Goal: Download file/media

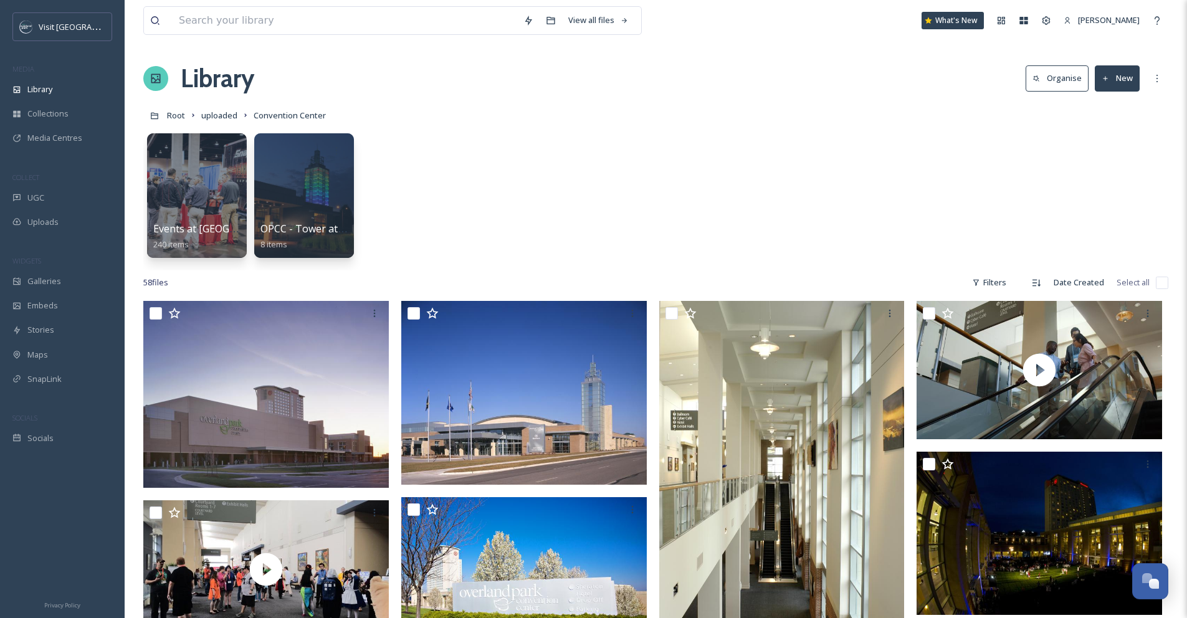
scroll to position [1846, 0]
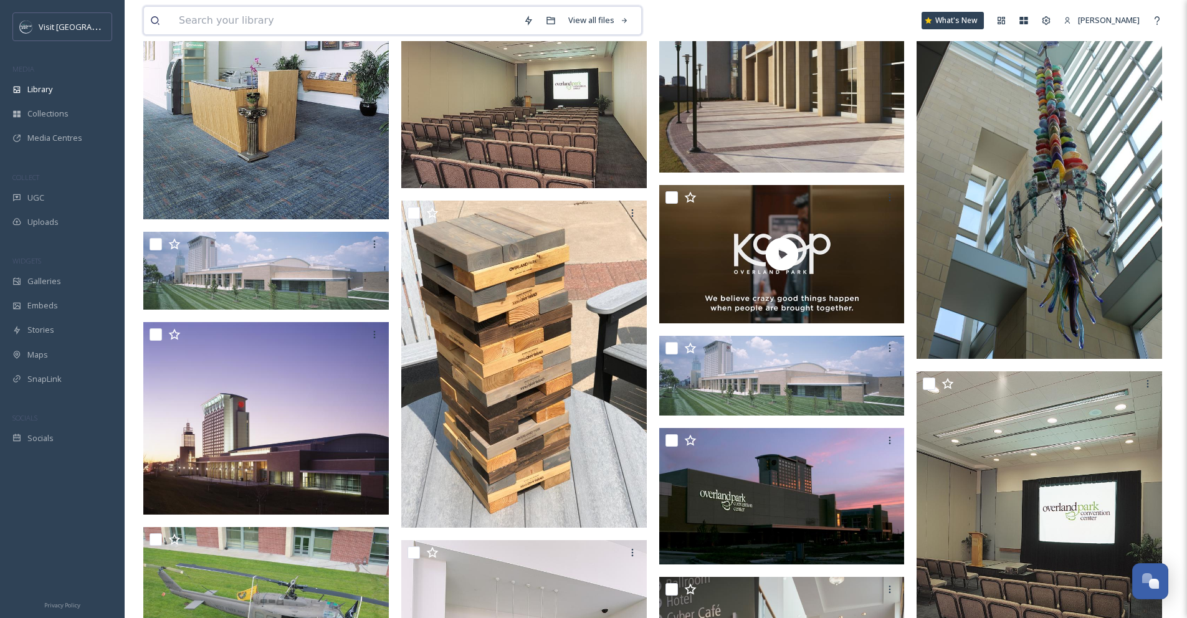
click at [261, 16] on input at bounding box center [345, 20] width 345 height 27
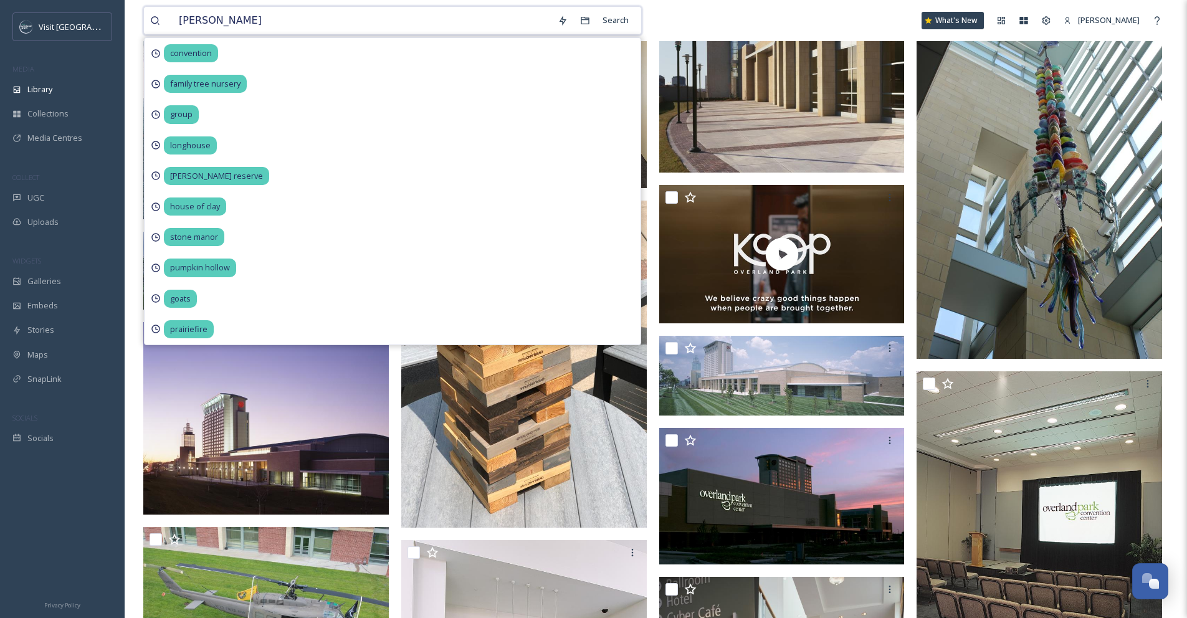
type input "[PERSON_NAME]"
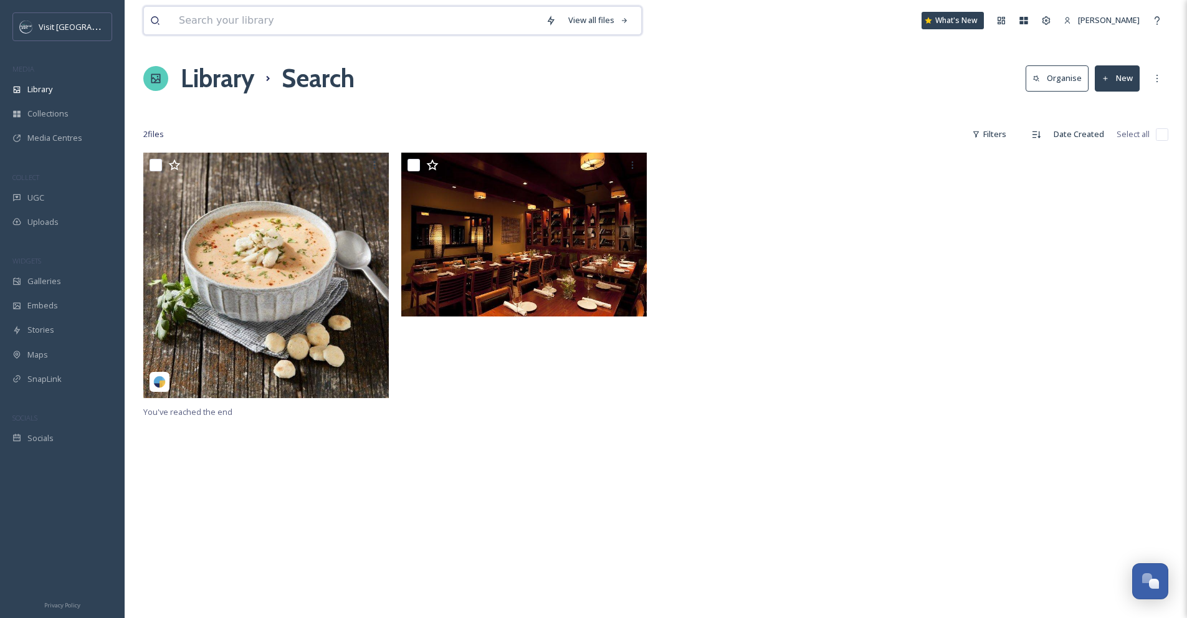
click at [241, 22] on input at bounding box center [356, 20] width 367 height 27
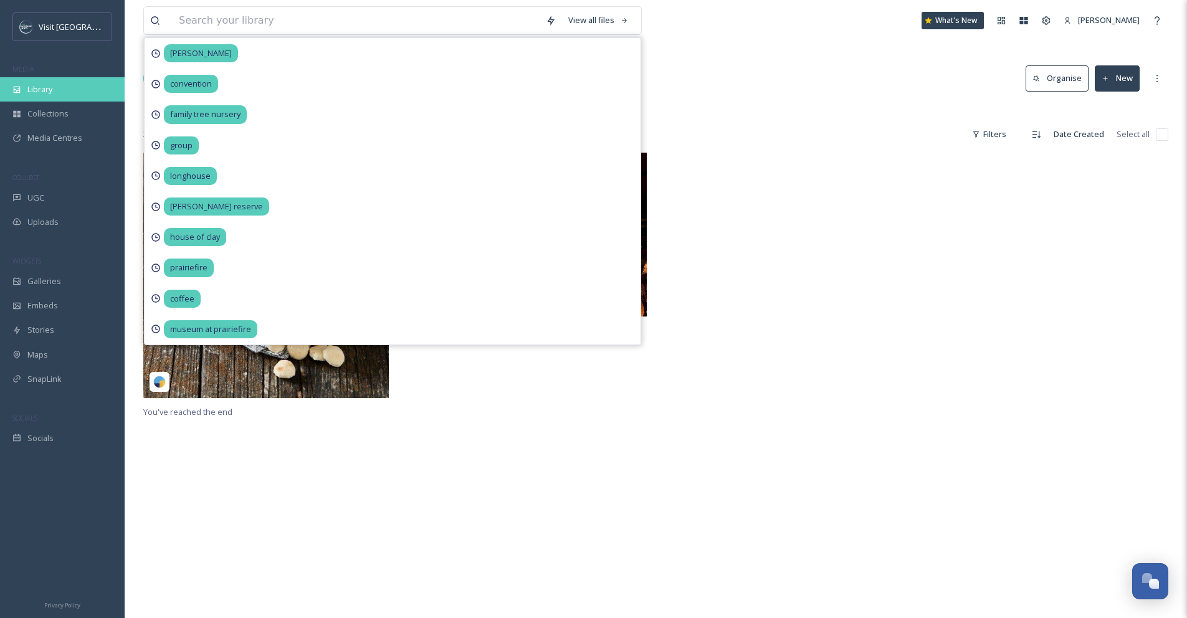
click at [93, 90] on div "Library" at bounding box center [62, 89] width 125 height 24
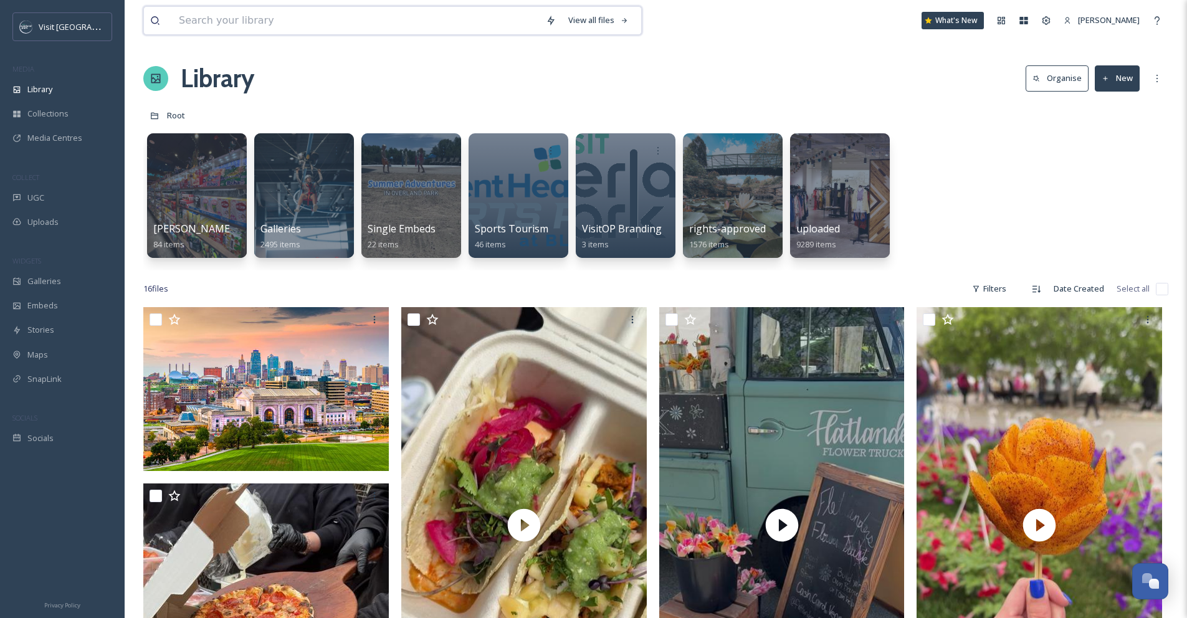
click at [199, 21] on input at bounding box center [356, 20] width 367 height 27
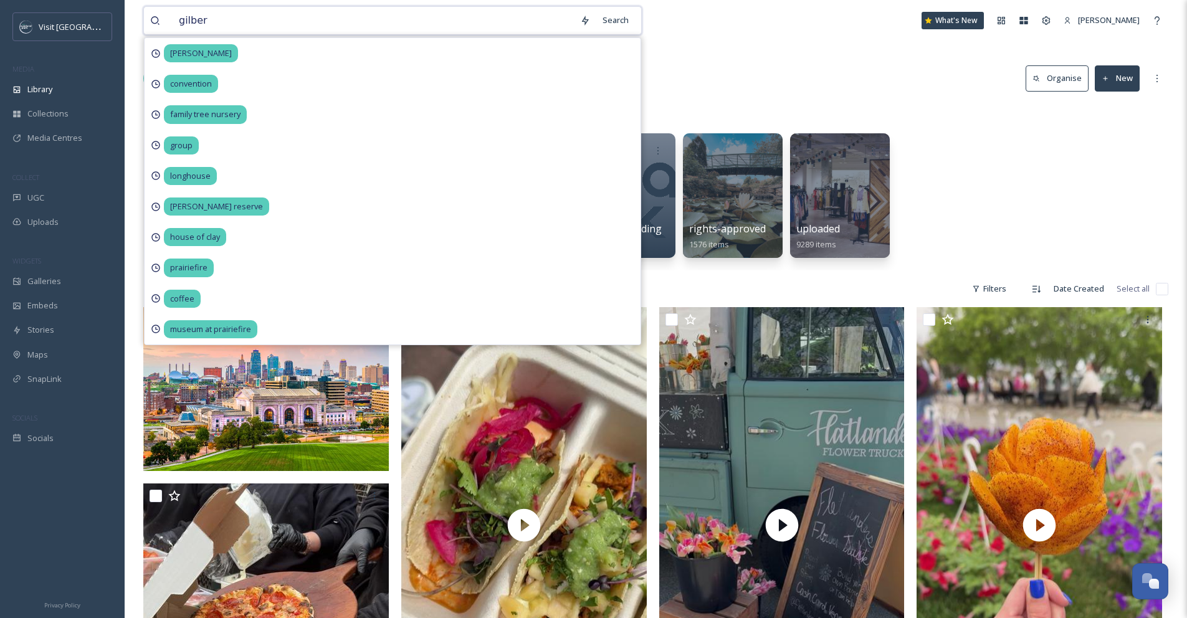
type input "[PERSON_NAME]"
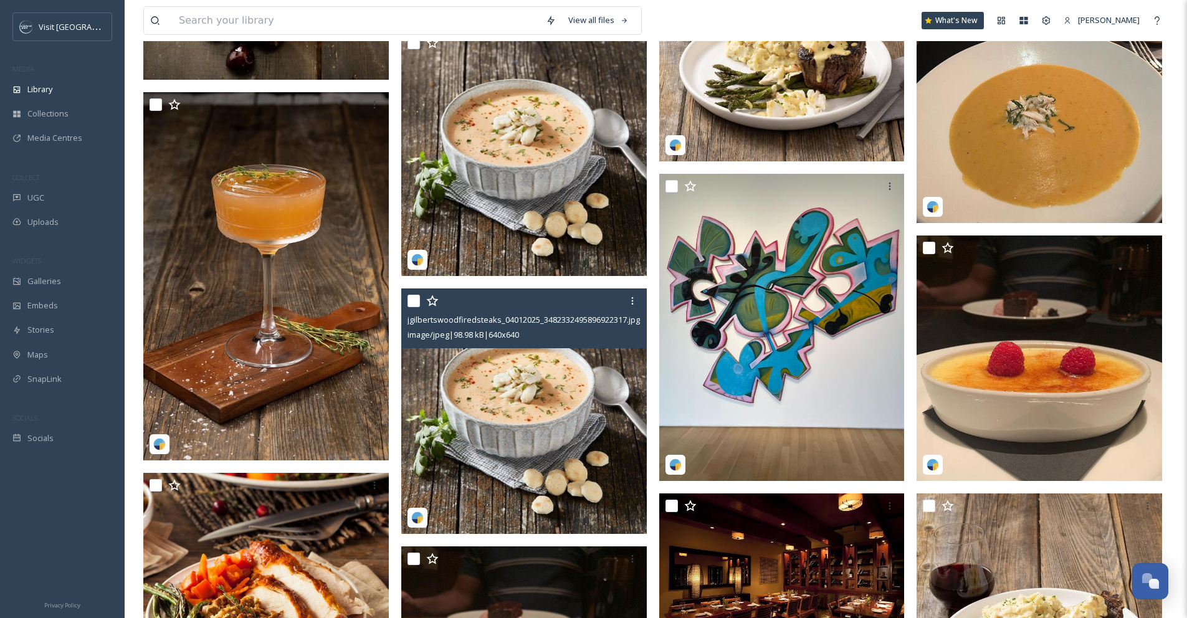
scroll to position [755, 0]
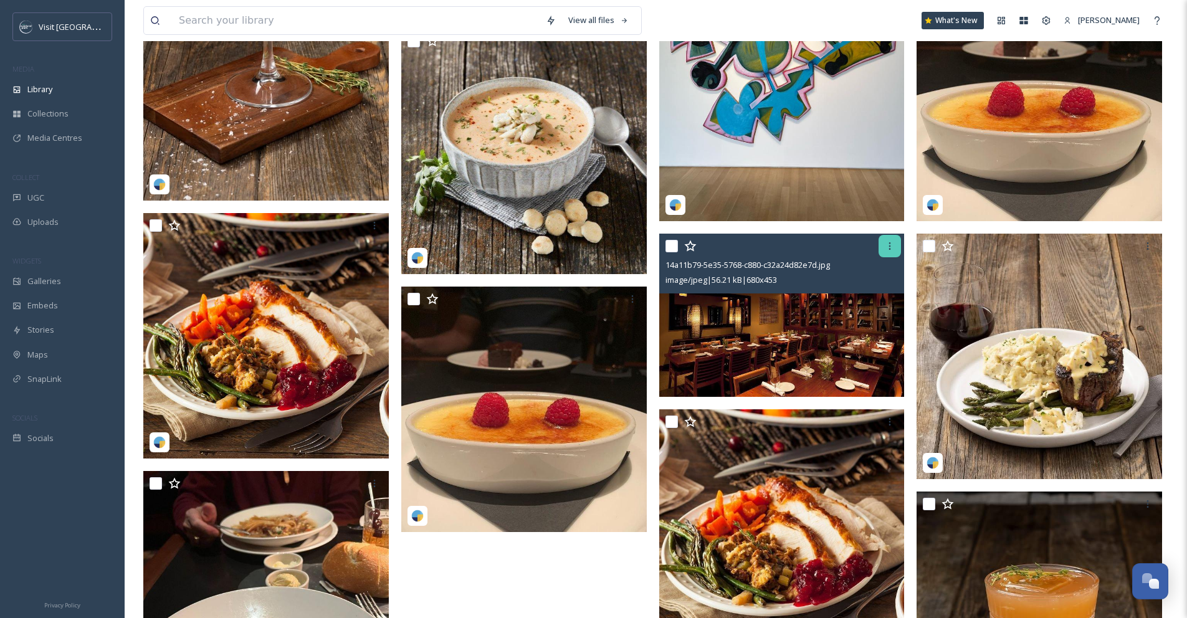
click at [891, 248] on icon at bounding box center [890, 246] width 10 height 10
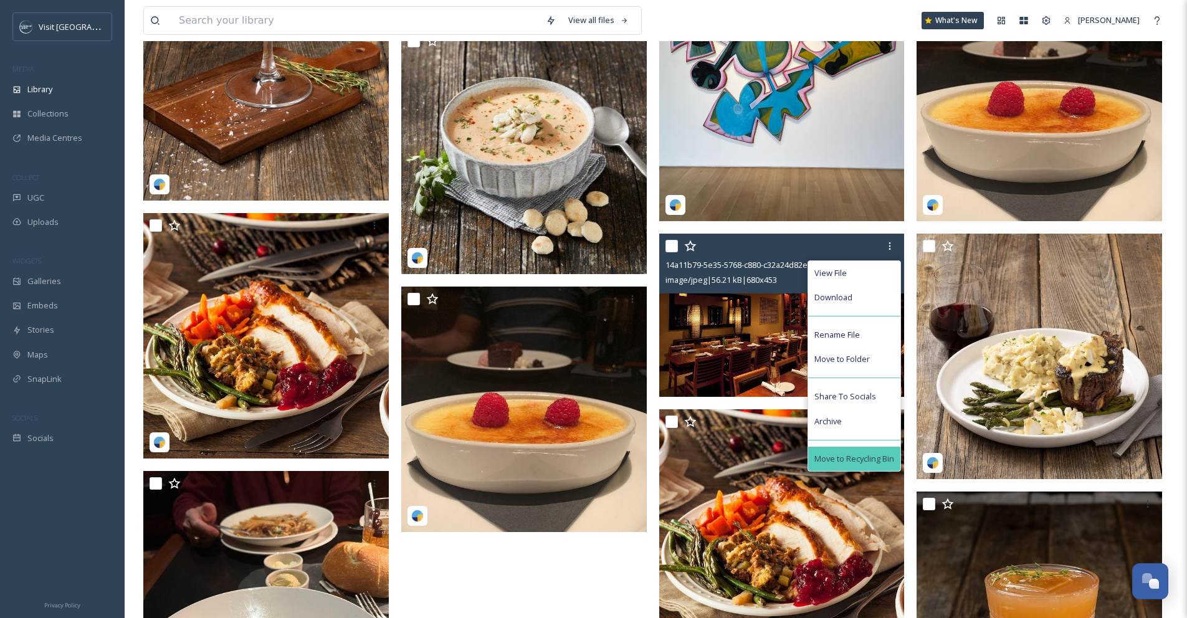
click at [859, 460] on span "Move to Recycling Bin" at bounding box center [855, 459] width 80 height 12
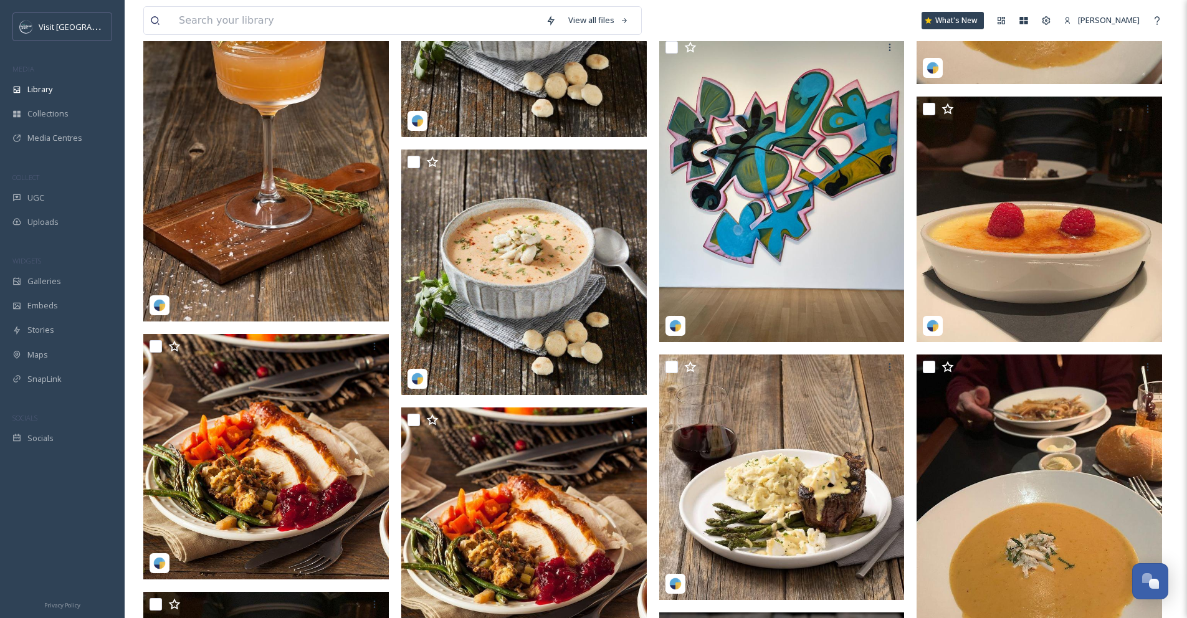
scroll to position [492, 0]
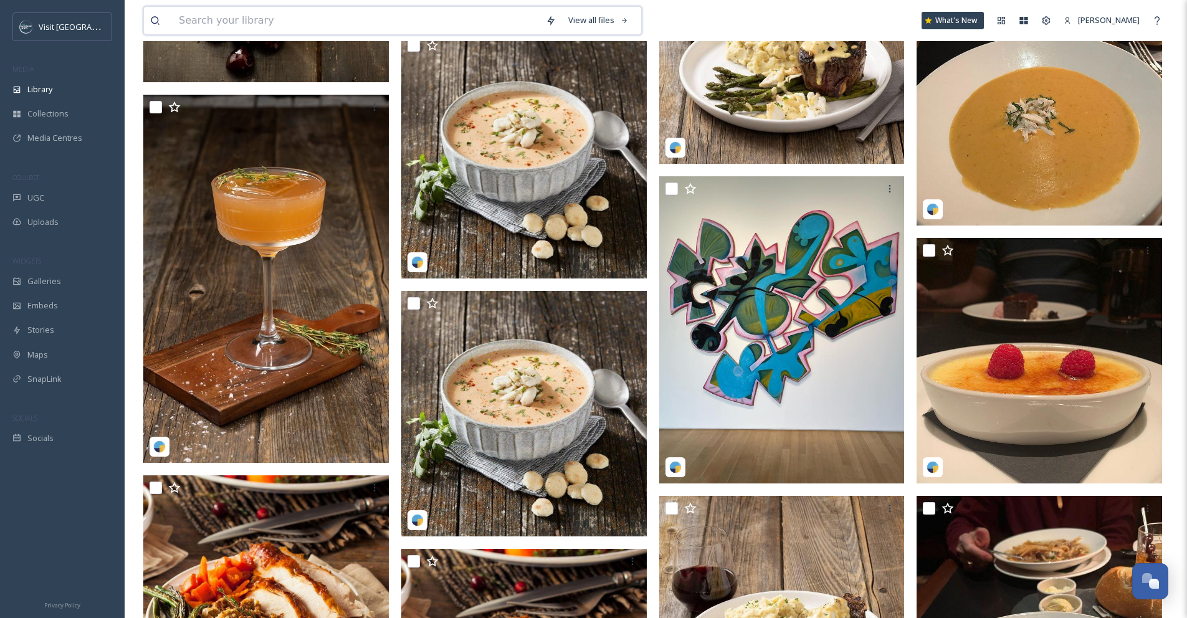
click at [355, 21] on input at bounding box center [356, 20] width 367 height 27
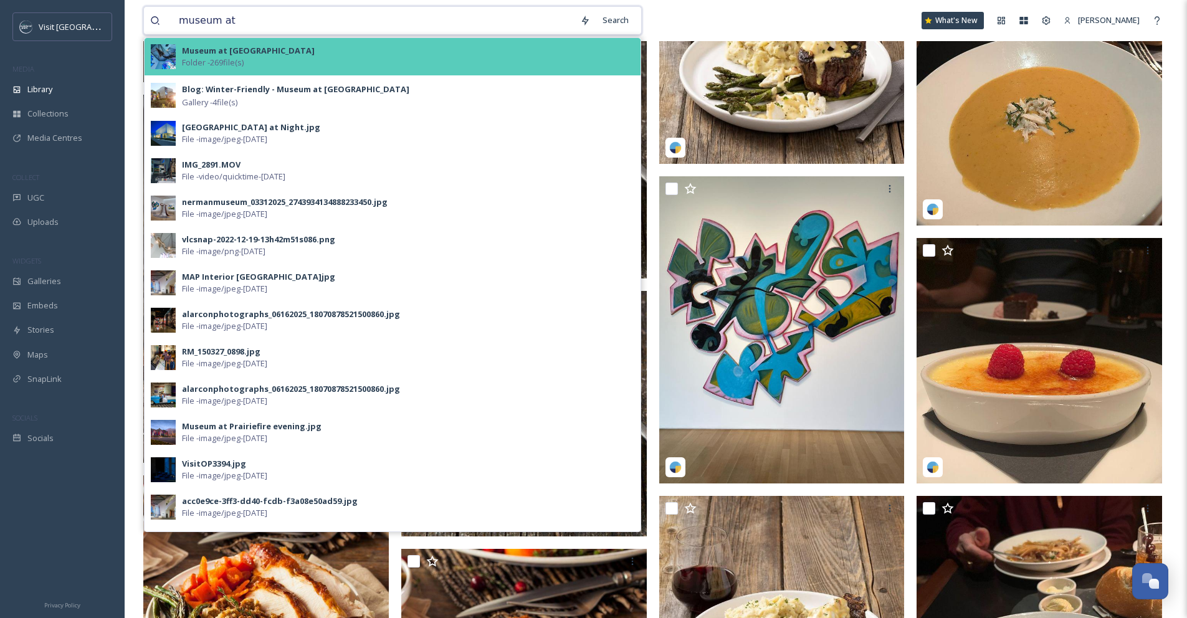
type input "museum at"
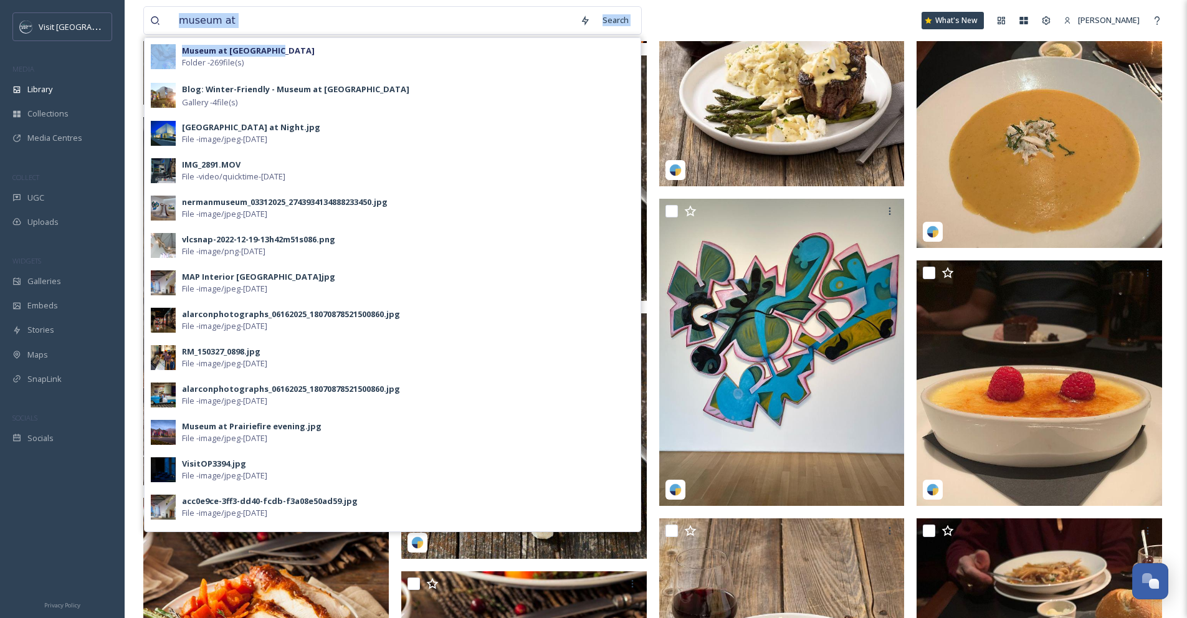
drag, startPoint x: 358, startPoint y: 49, endPoint x: 368, endPoint y: 11, distance: 38.5
click at [368, 11] on div "museum at Search Museum at [GEOGRAPHIC_DATA] - 269 file(s) Blog: Winter-Friendl…" at bounding box center [392, 20] width 499 height 29
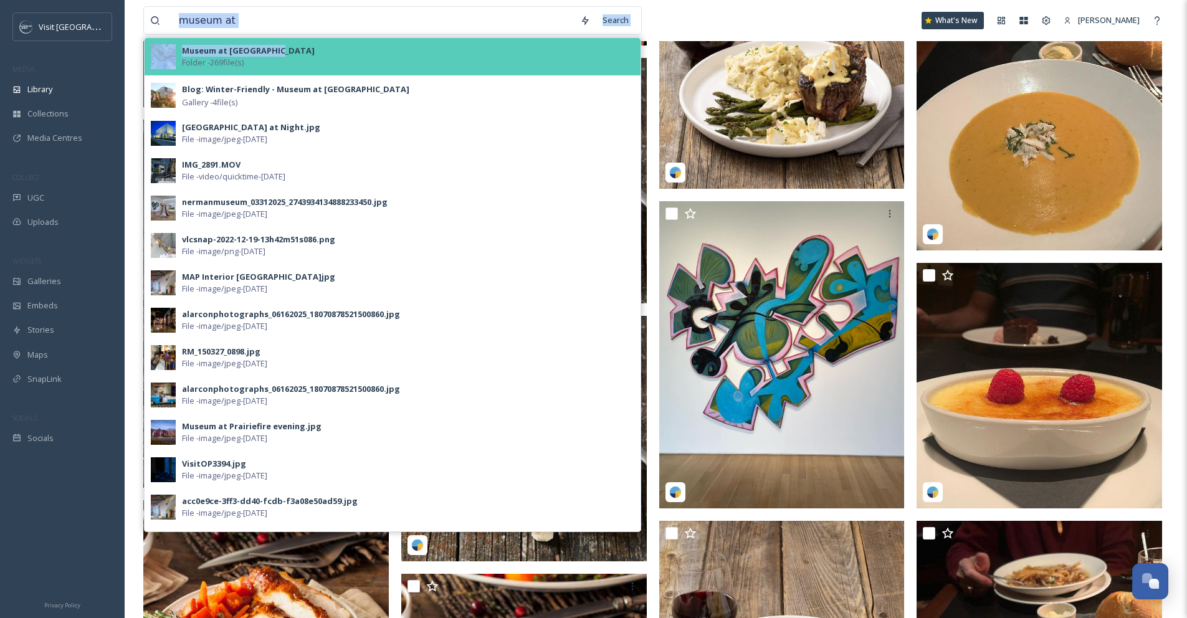
click at [338, 45] on div "Museum at Prairiefire Folder - 269 file(s)" at bounding box center [408, 57] width 452 height 24
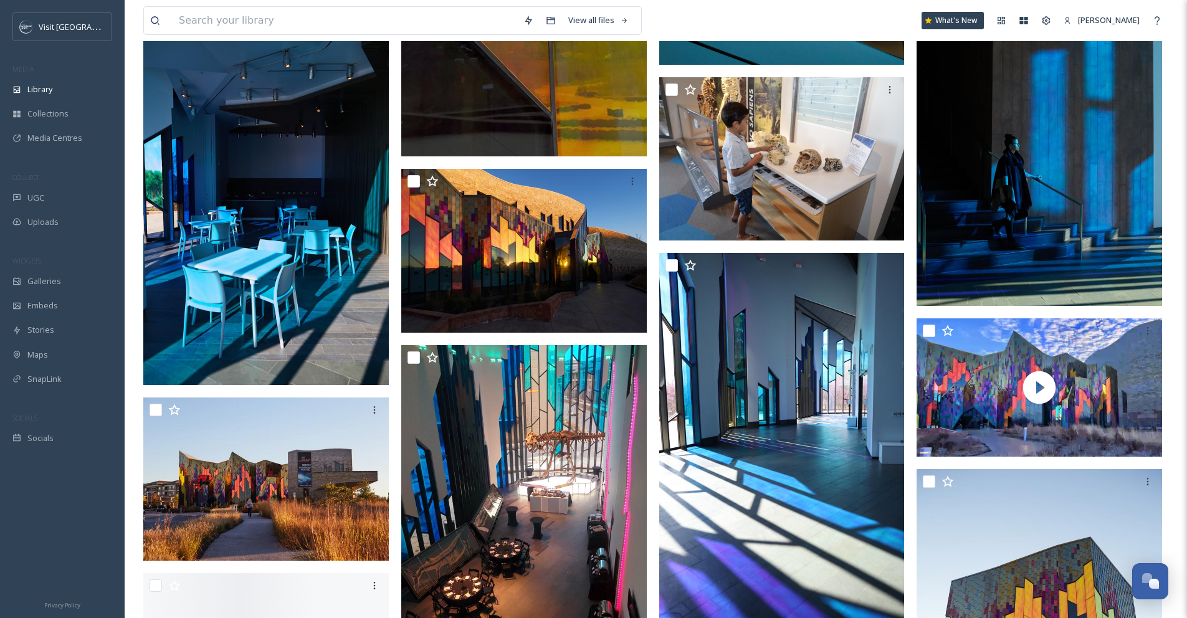
scroll to position [9929, 0]
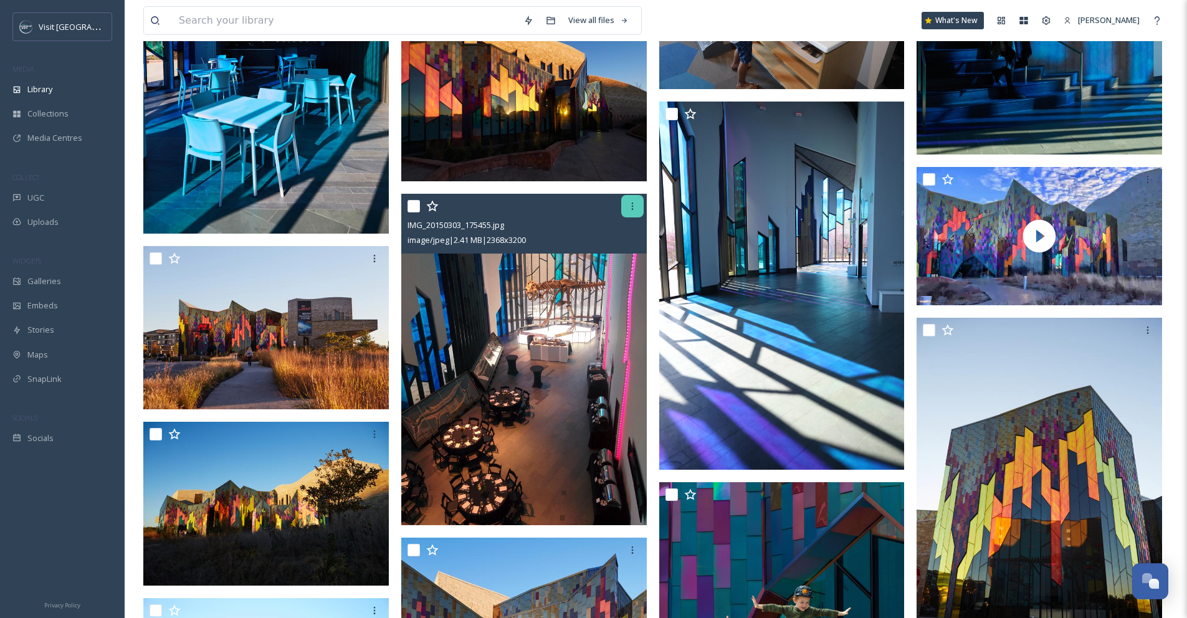
click at [632, 204] on icon at bounding box center [633, 206] width 10 height 10
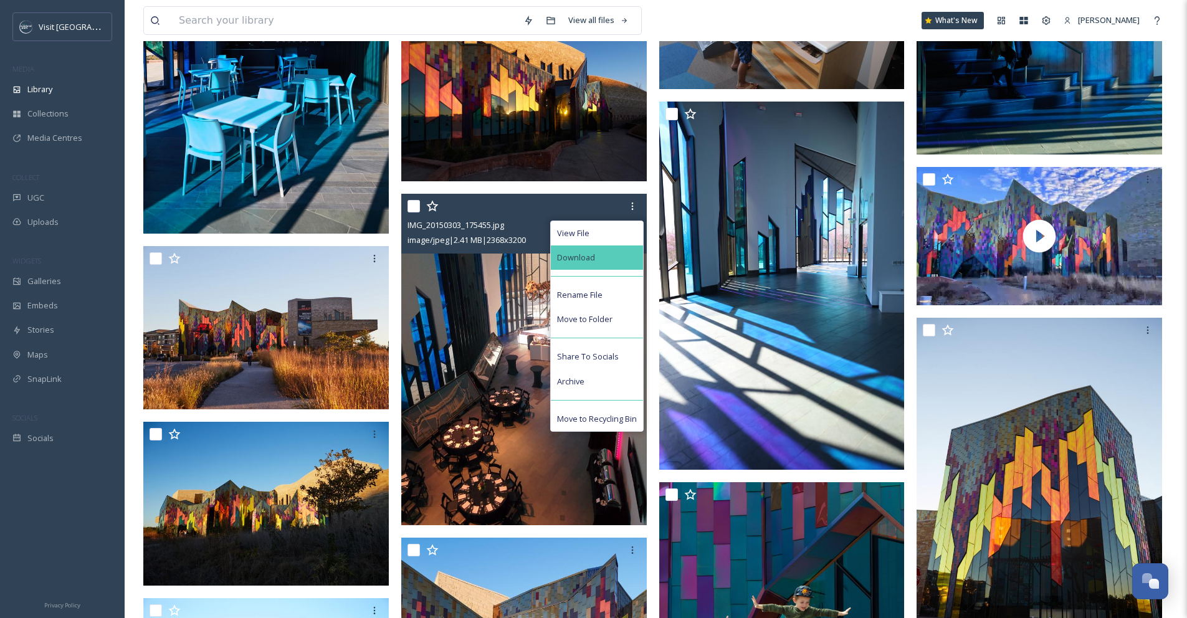
click at [596, 252] on div "Download" at bounding box center [597, 258] width 92 height 24
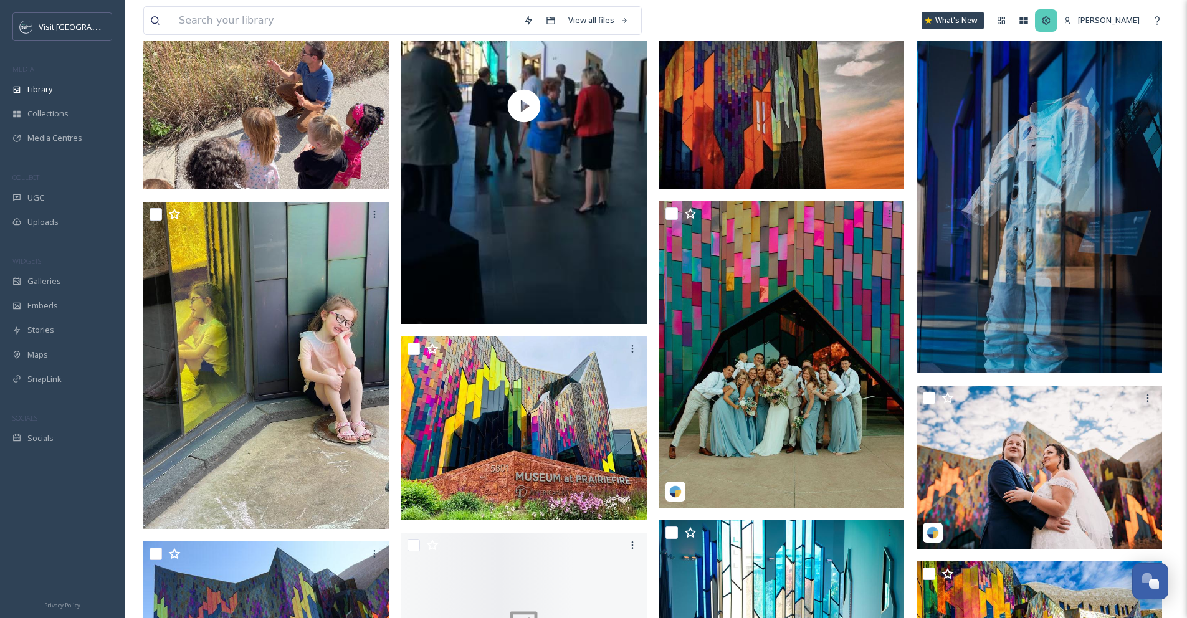
scroll to position [14650, 0]
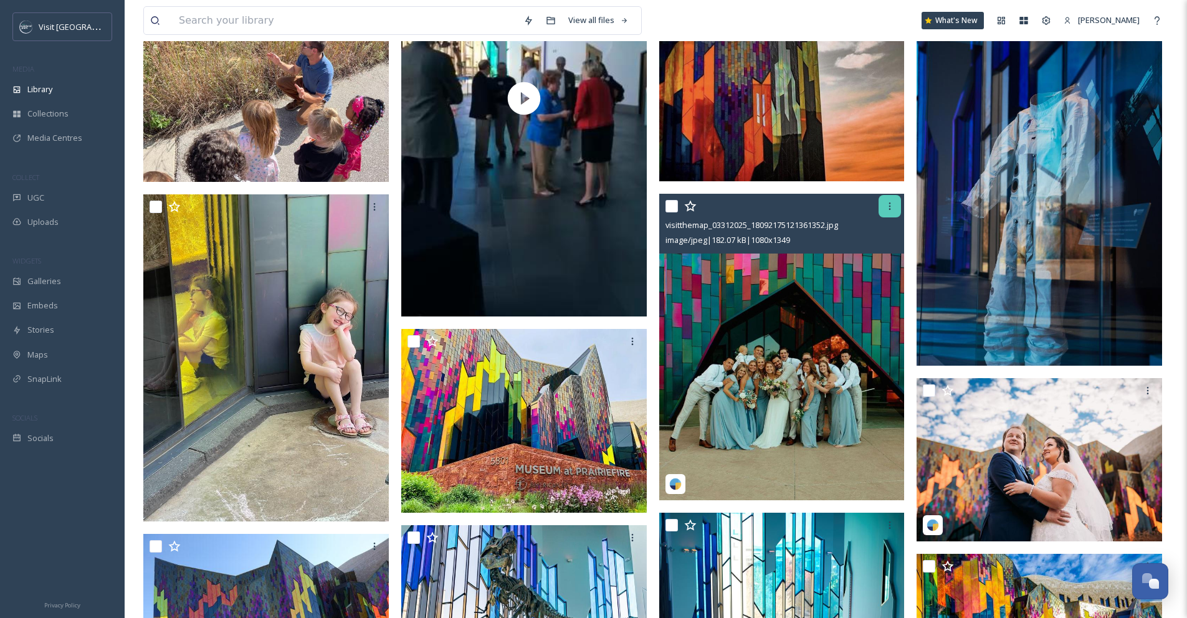
click at [889, 209] on icon at bounding box center [890, 206] width 2 height 7
click at [757, 347] on img at bounding box center [782, 347] width 246 height 307
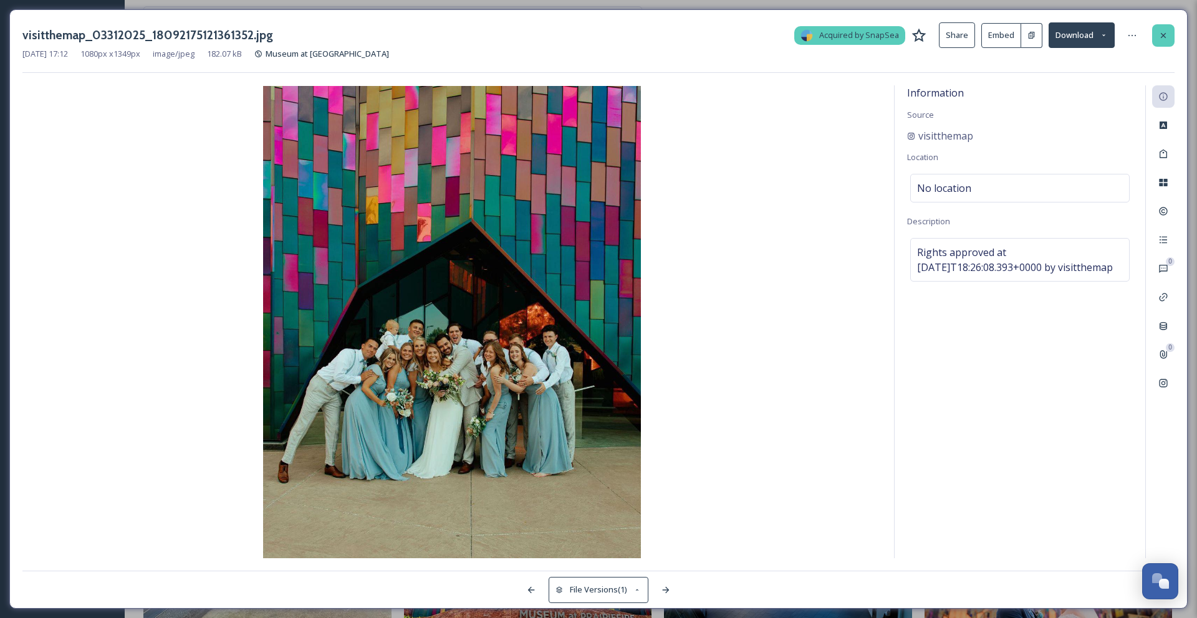
click at [1167, 37] on icon at bounding box center [1163, 36] width 10 height 10
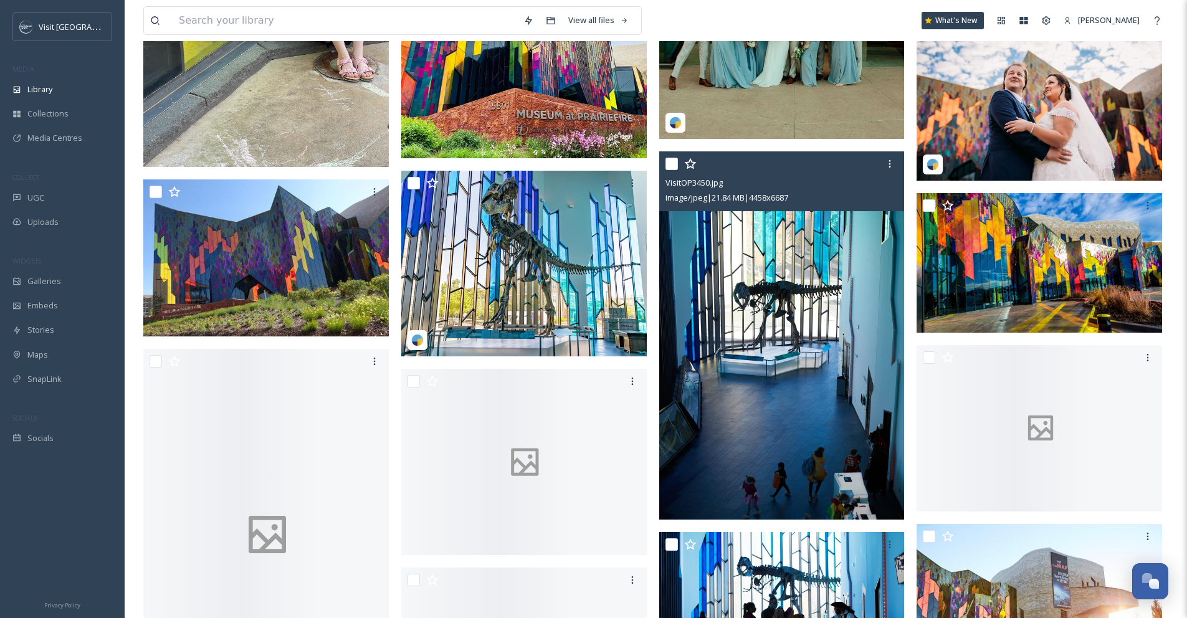
scroll to position [15152, 0]
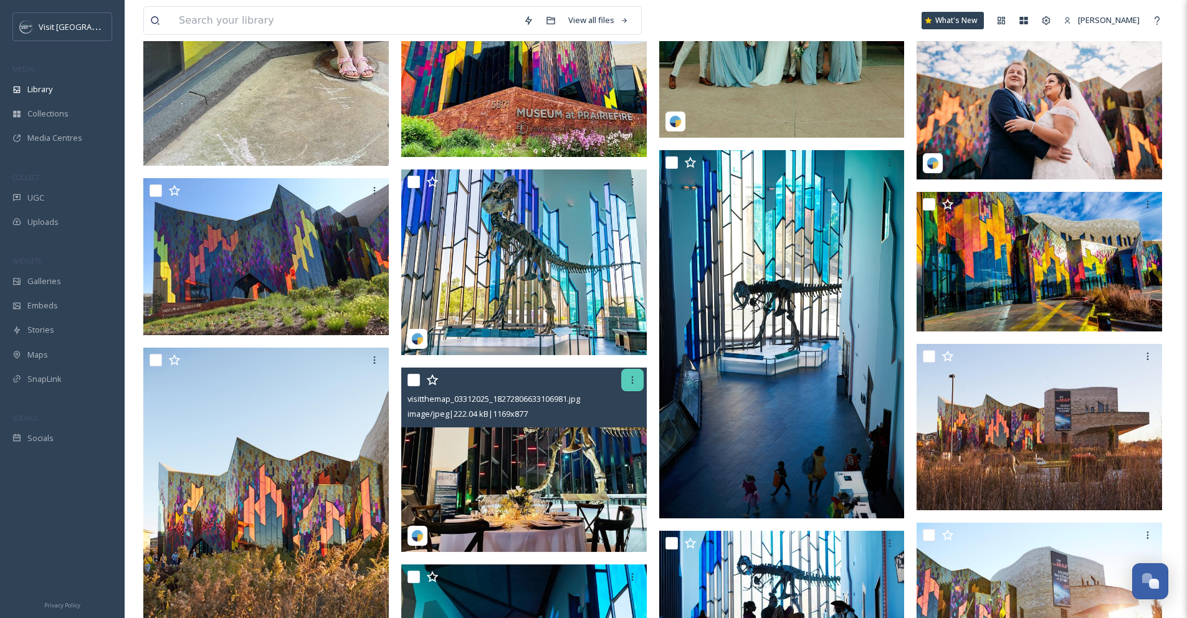
click at [629, 380] on icon at bounding box center [633, 380] width 10 height 10
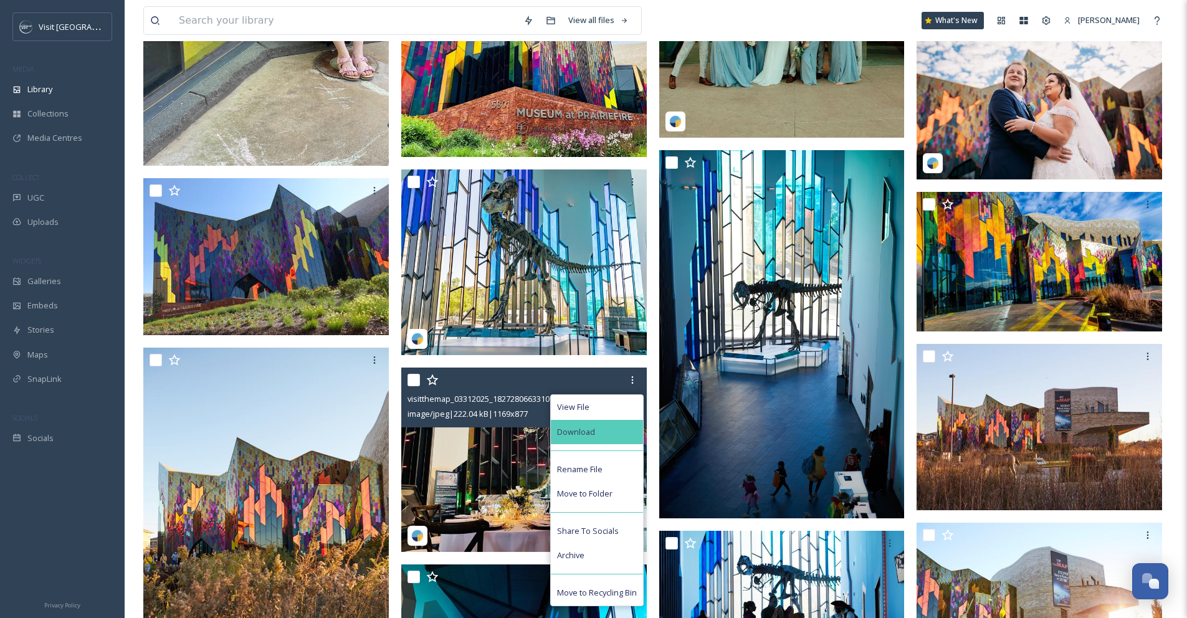
click at [606, 434] on div "Download" at bounding box center [597, 432] width 92 height 24
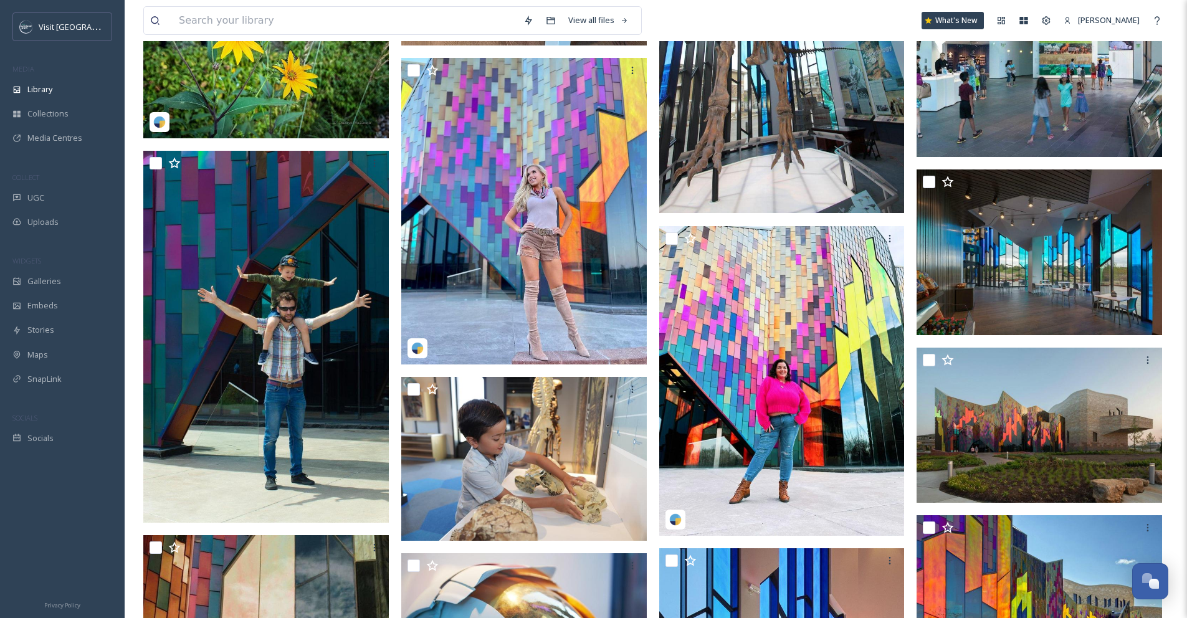
scroll to position [16224, 0]
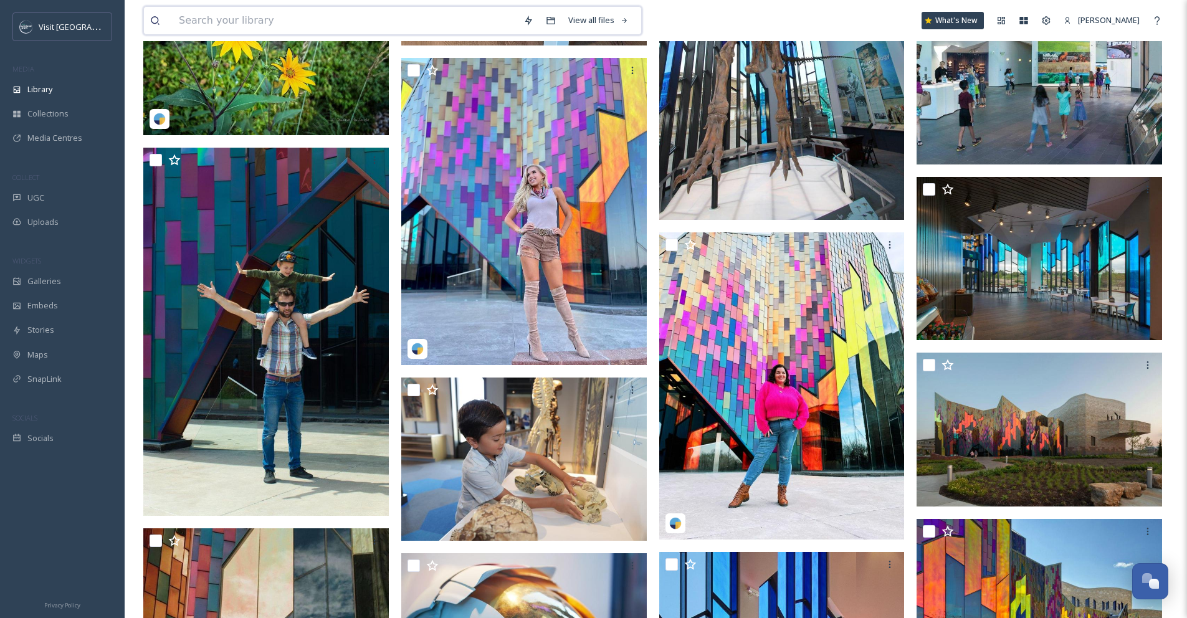
click at [284, 24] on input at bounding box center [345, 20] width 345 height 27
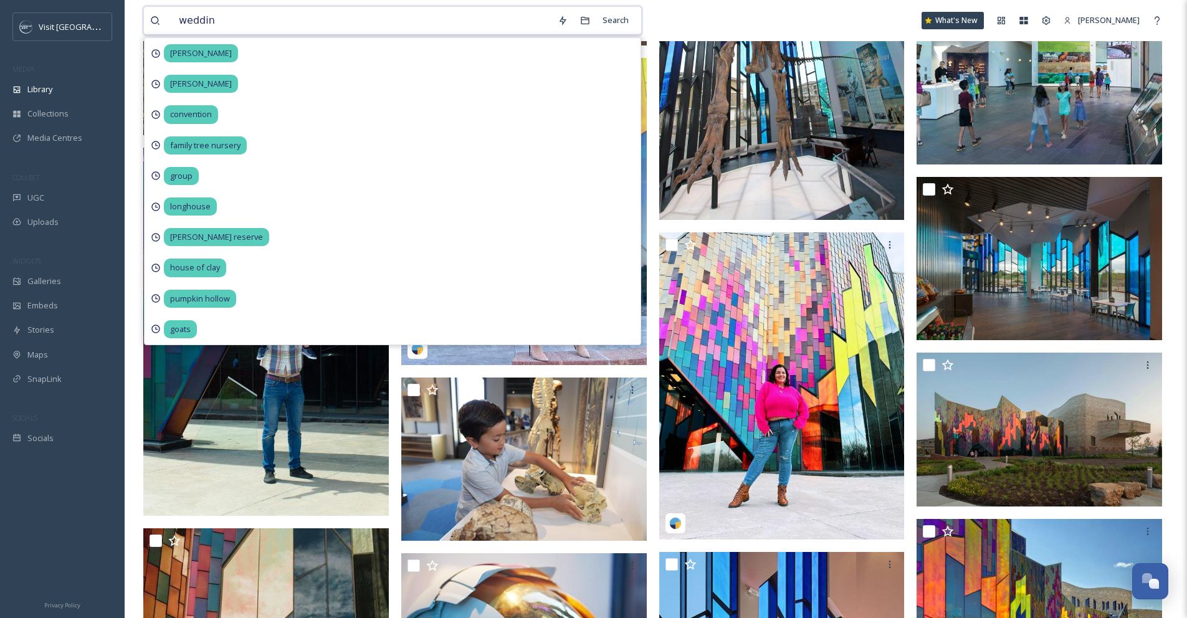
type input "wedding"
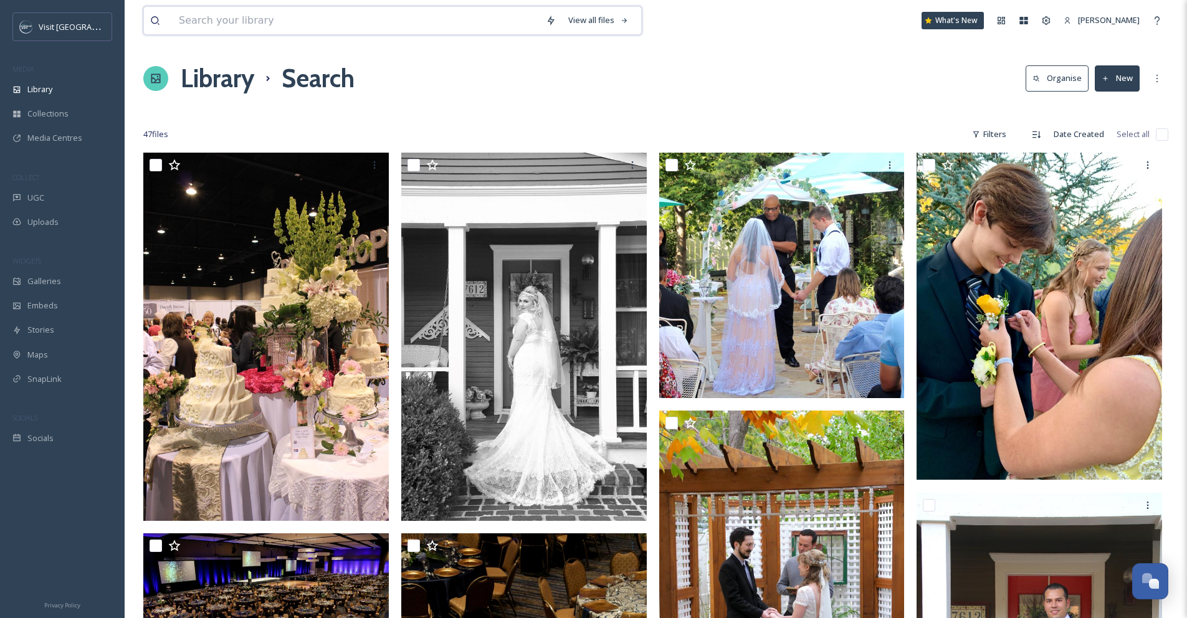
click at [215, 22] on input at bounding box center [356, 20] width 367 height 27
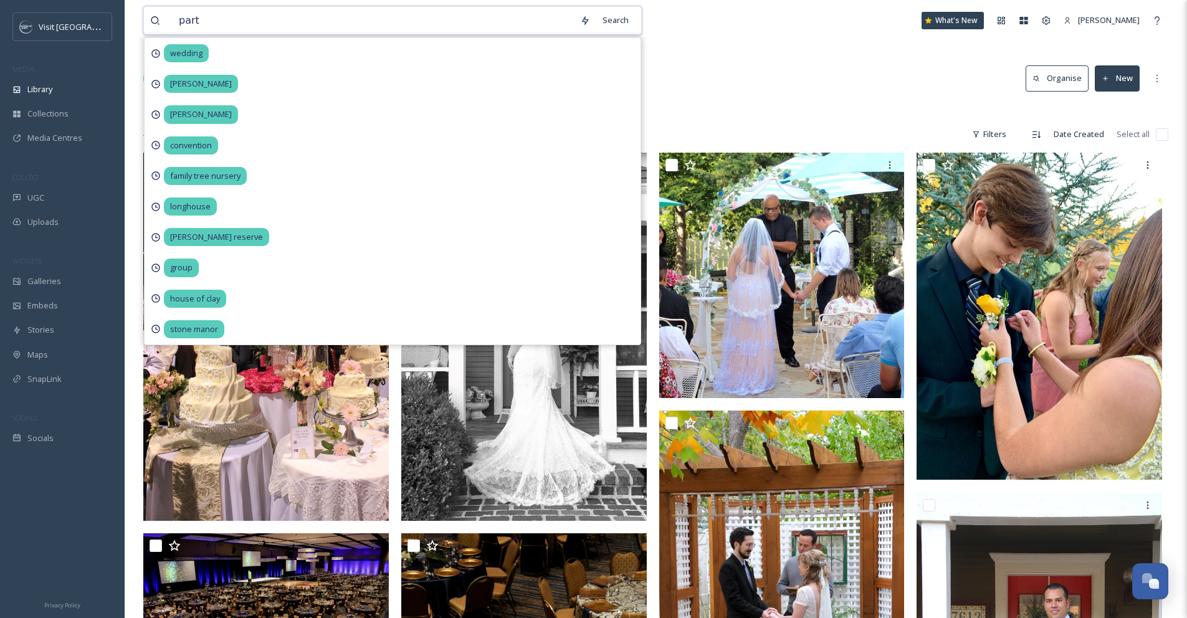
type input "party"
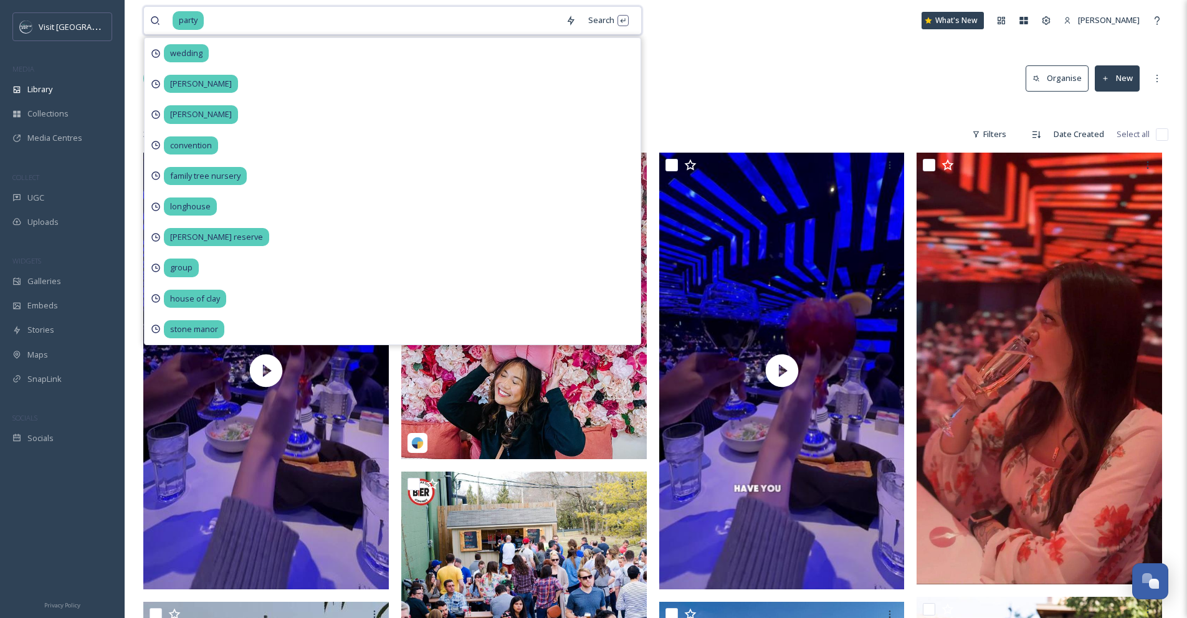
click at [236, 17] on input at bounding box center [382, 20] width 355 height 27
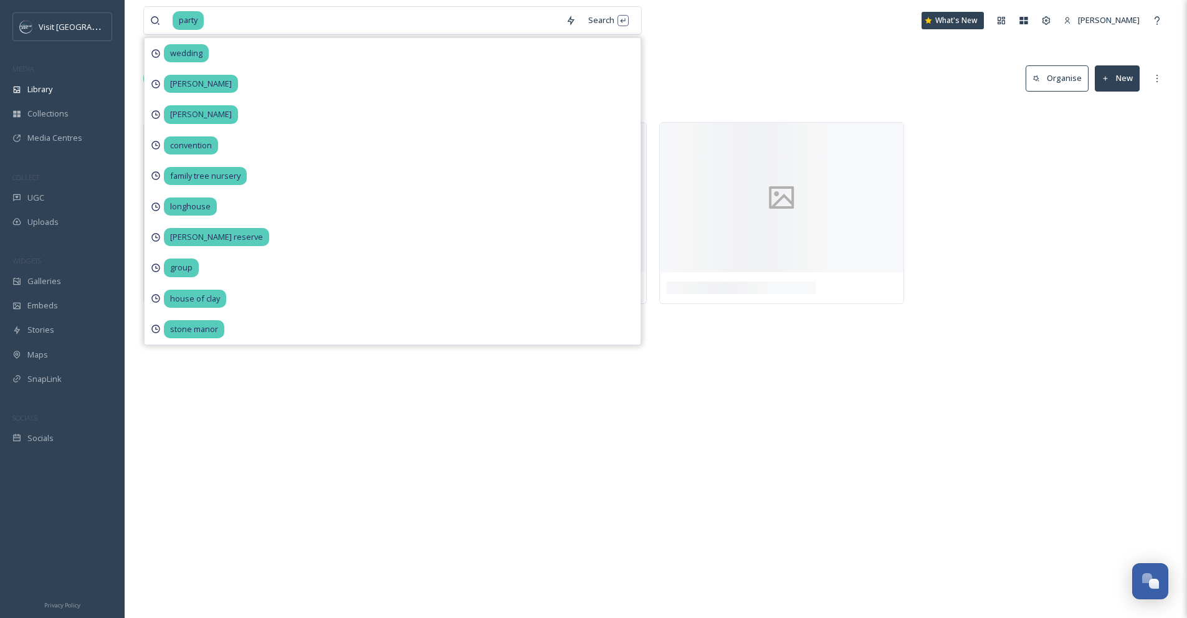
click at [691, 69] on div "Library Search Organise New" at bounding box center [655, 78] width 1025 height 37
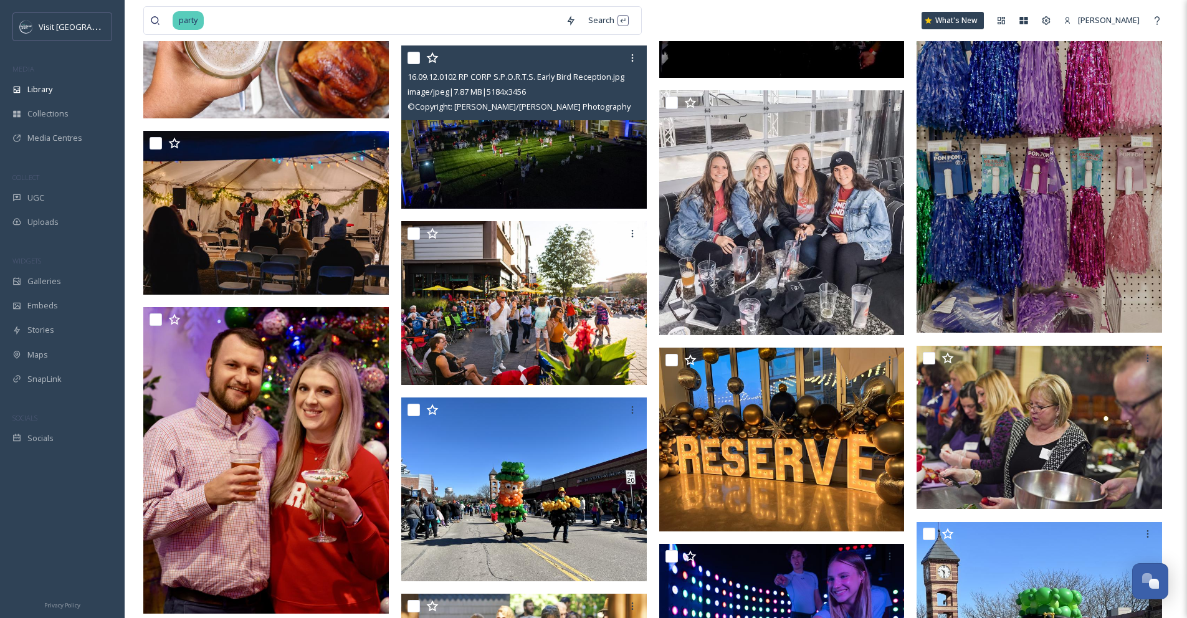
scroll to position [2943, 0]
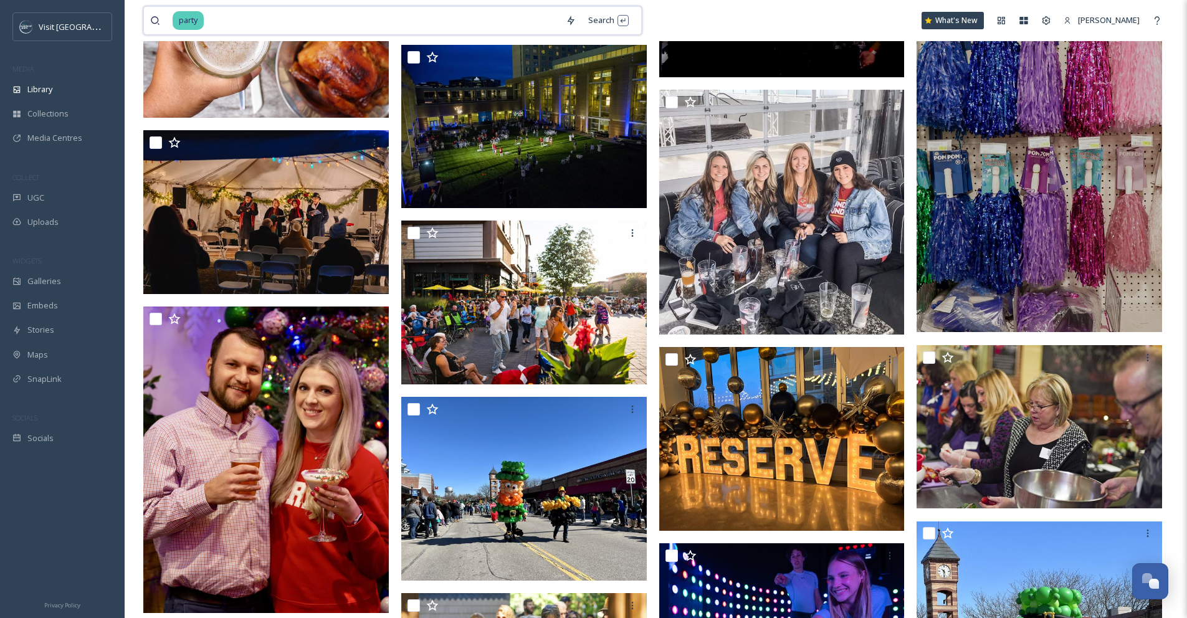
click at [209, 16] on input at bounding box center [382, 20] width 355 height 27
type input "p"
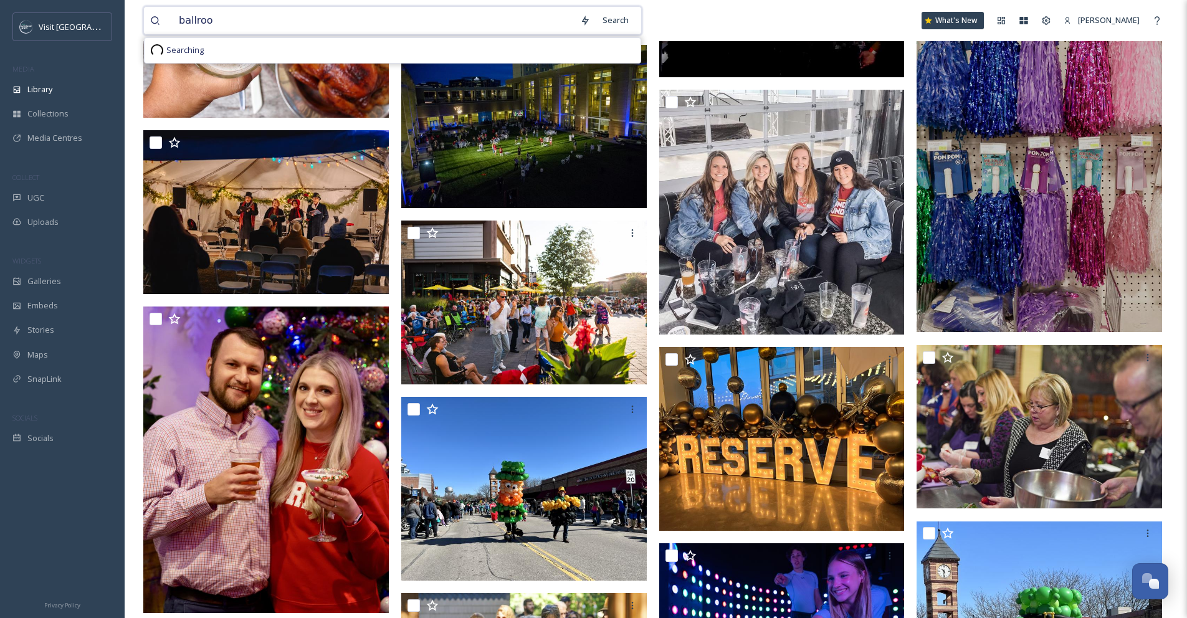
type input "ballroom"
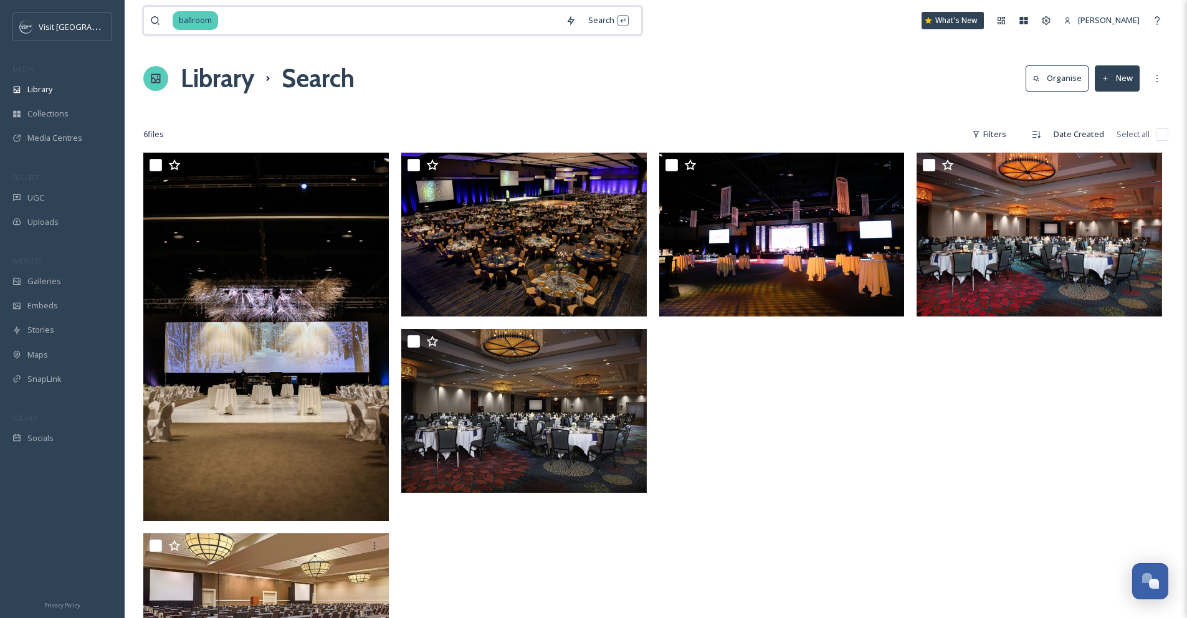
click at [229, 19] on input at bounding box center [389, 20] width 340 height 27
type input "b"
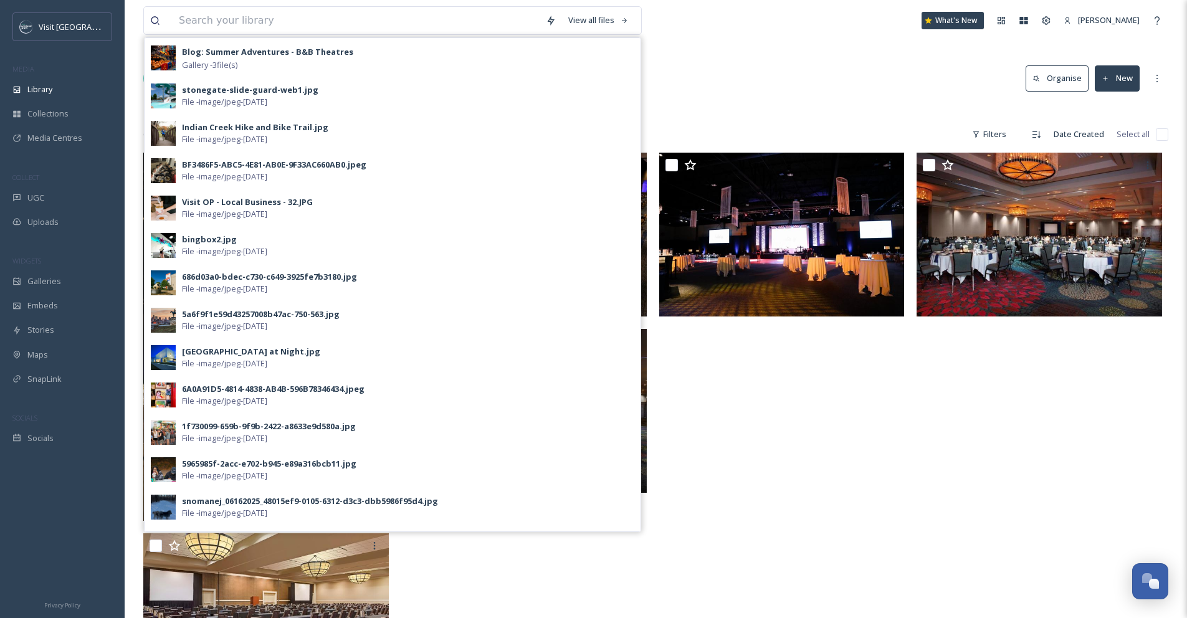
click at [841, 106] on div at bounding box center [655, 109] width 1025 height 12
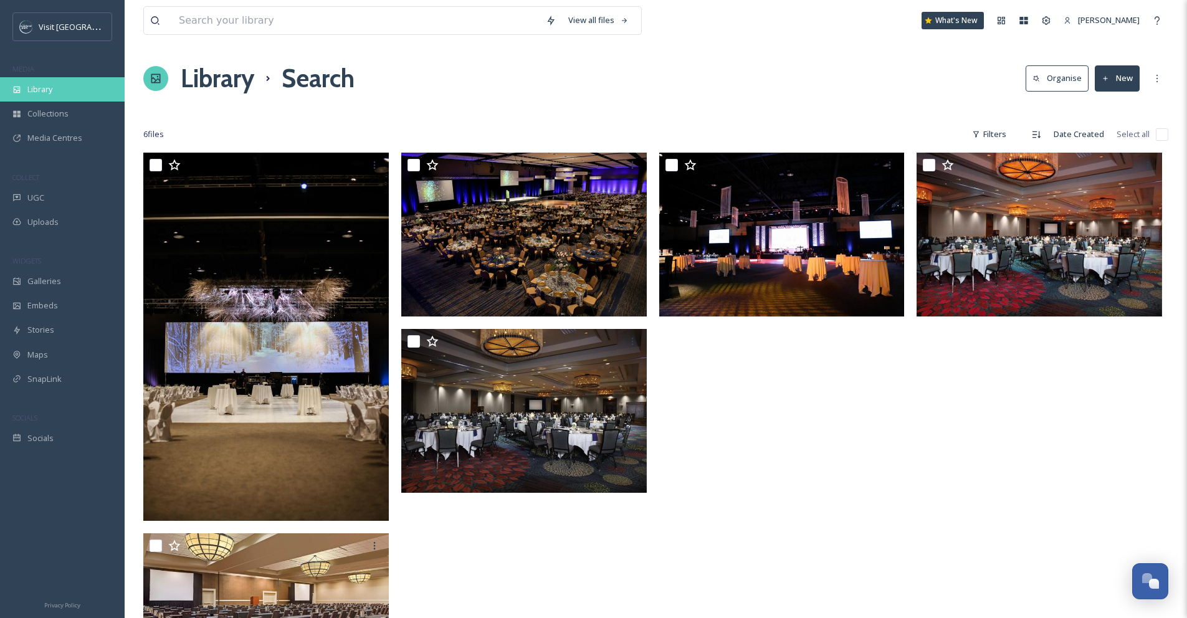
click at [50, 93] on span "Library" at bounding box center [39, 90] width 25 height 12
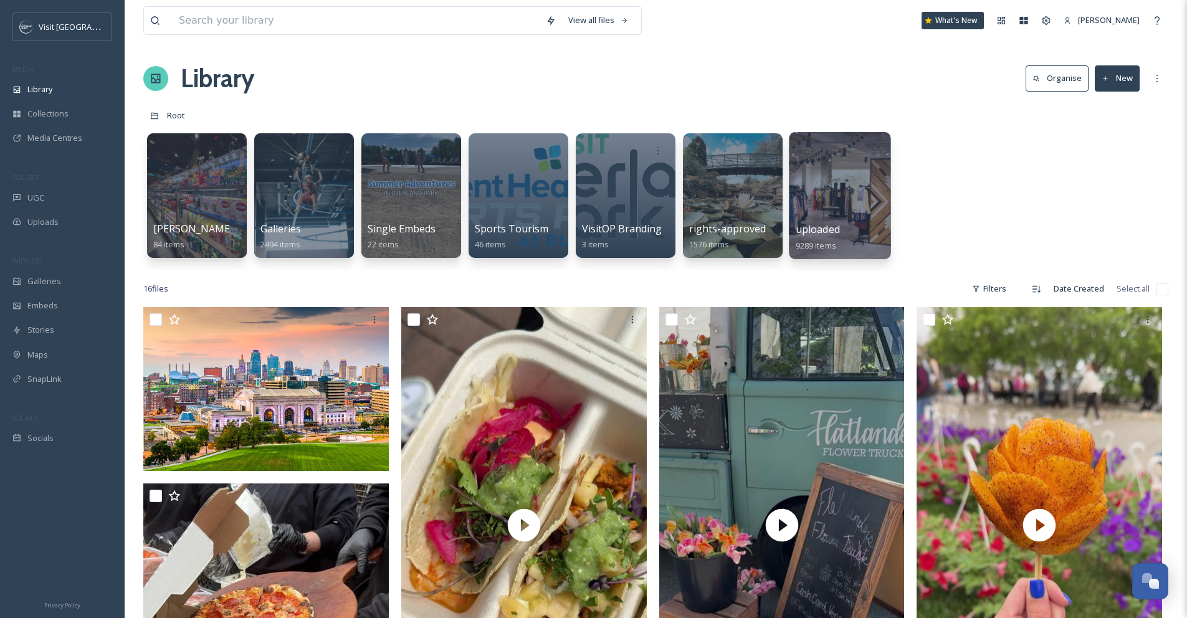
click at [846, 188] on div at bounding box center [840, 195] width 102 height 127
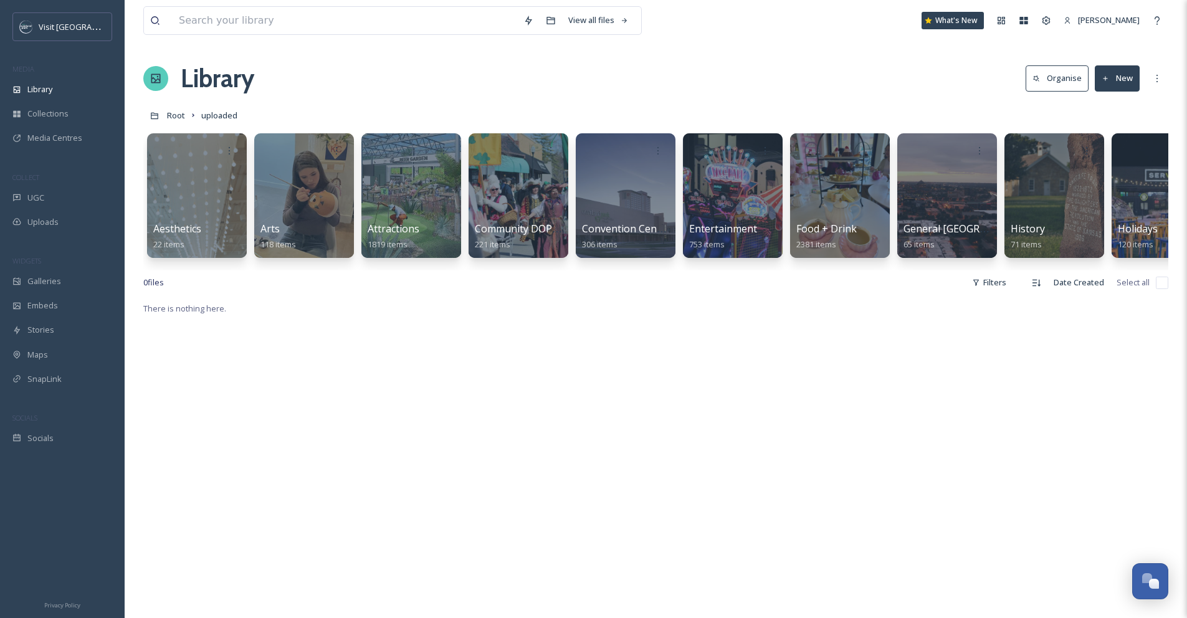
click at [578, 270] on div "Aesthetics 22 items Arts 118 items Attractions 1819 items Community DOP Events …" at bounding box center [655, 198] width 1025 height 143
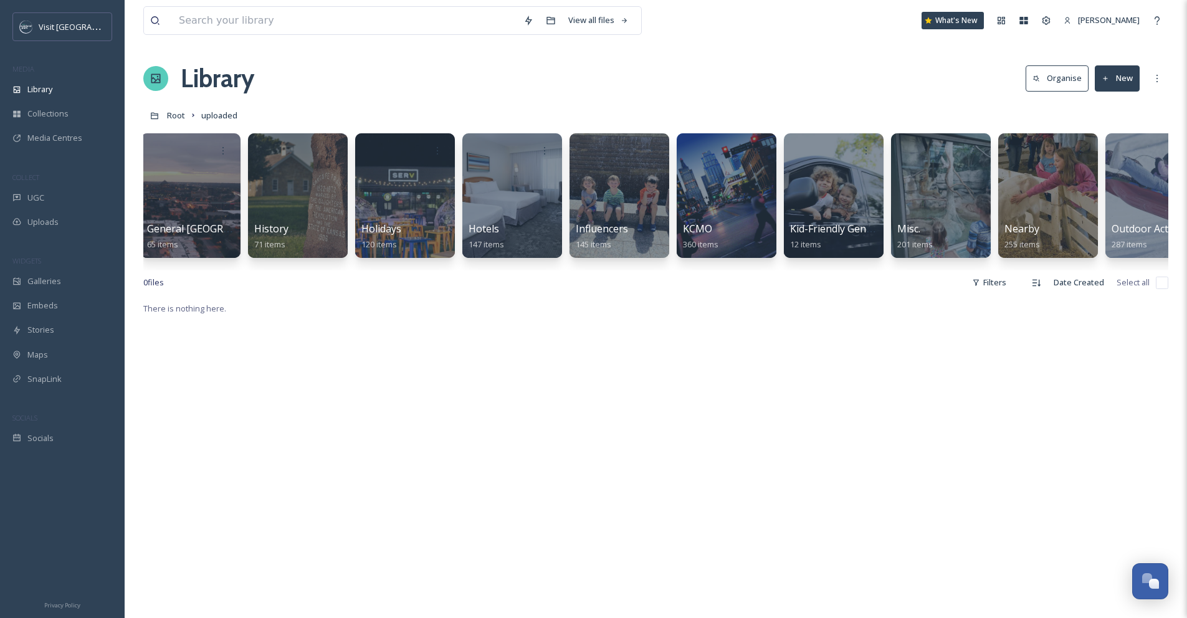
scroll to position [0, 1333]
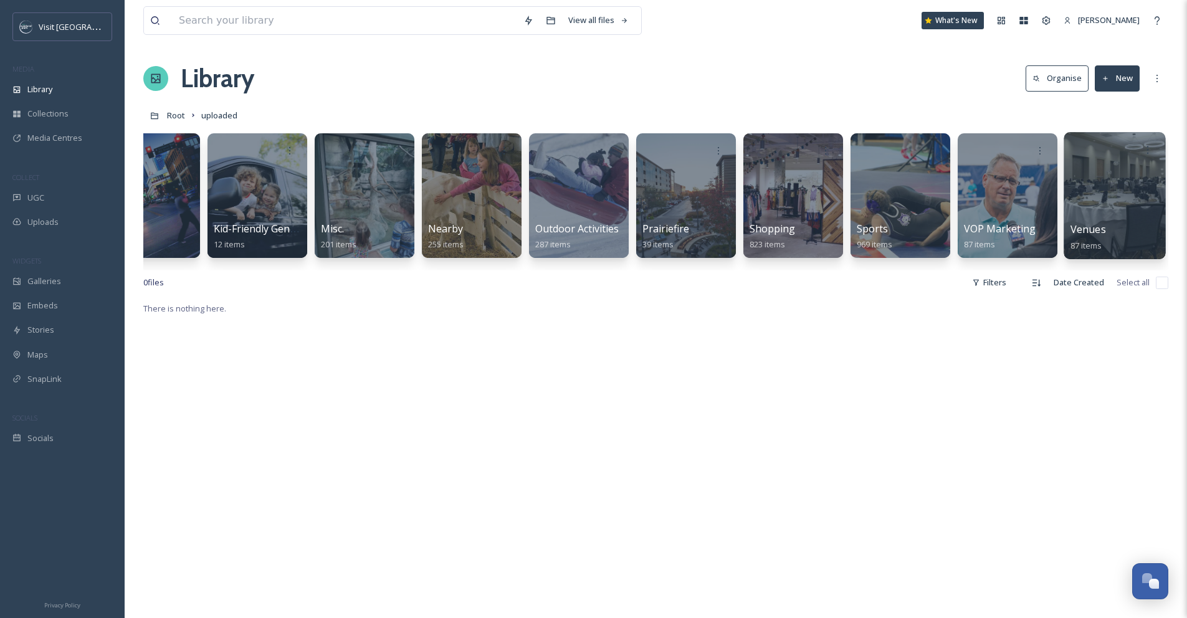
click at [1095, 203] on div at bounding box center [1115, 195] width 102 height 127
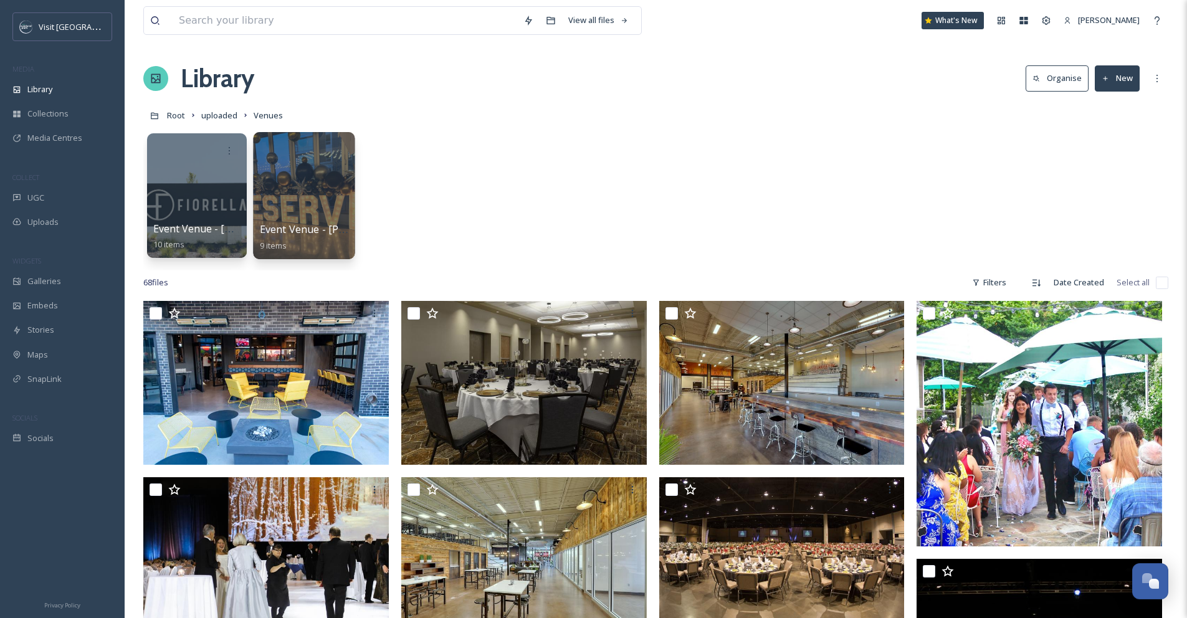
click at [309, 177] on div at bounding box center [304, 195] width 102 height 127
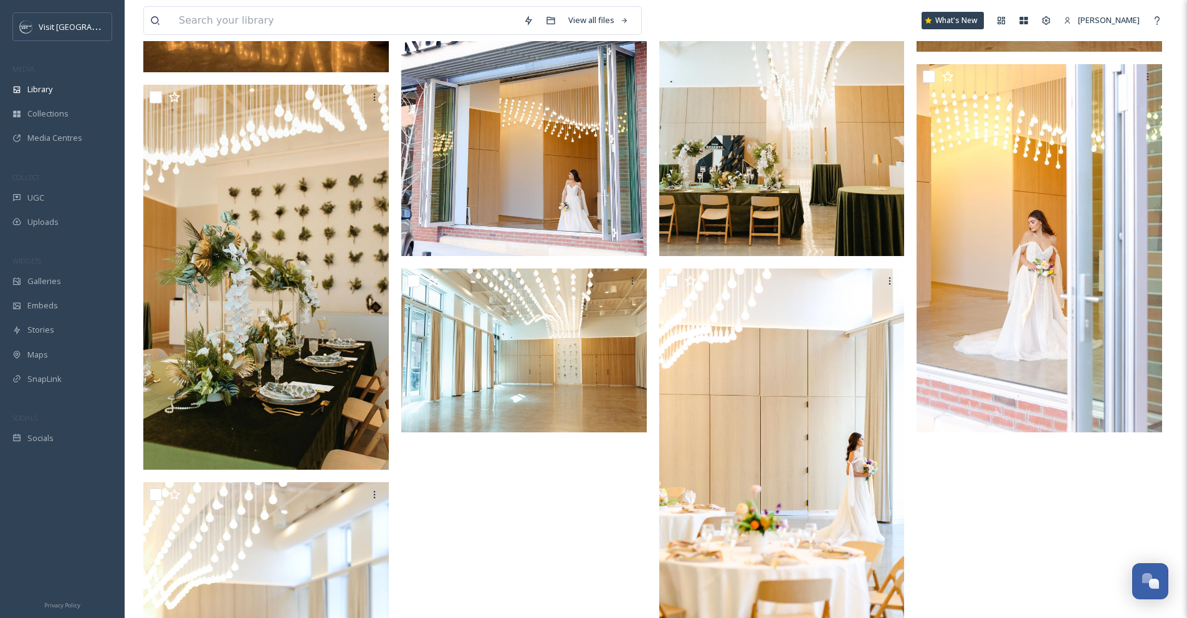
scroll to position [156, 0]
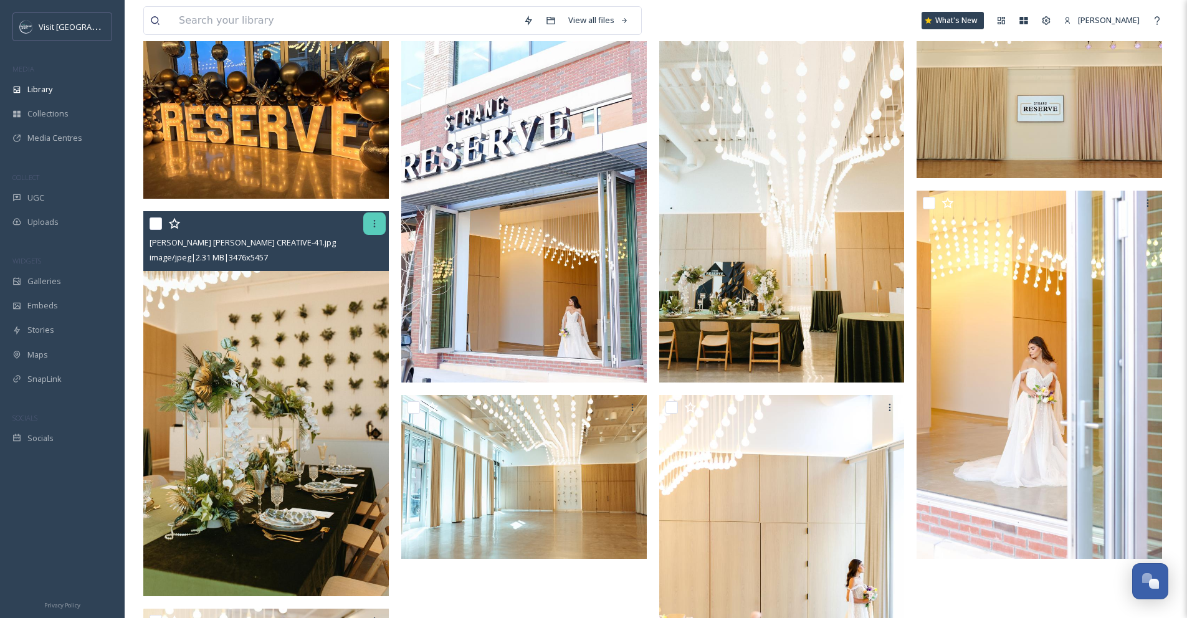
click at [371, 226] on icon at bounding box center [375, 224] width 10 height 10
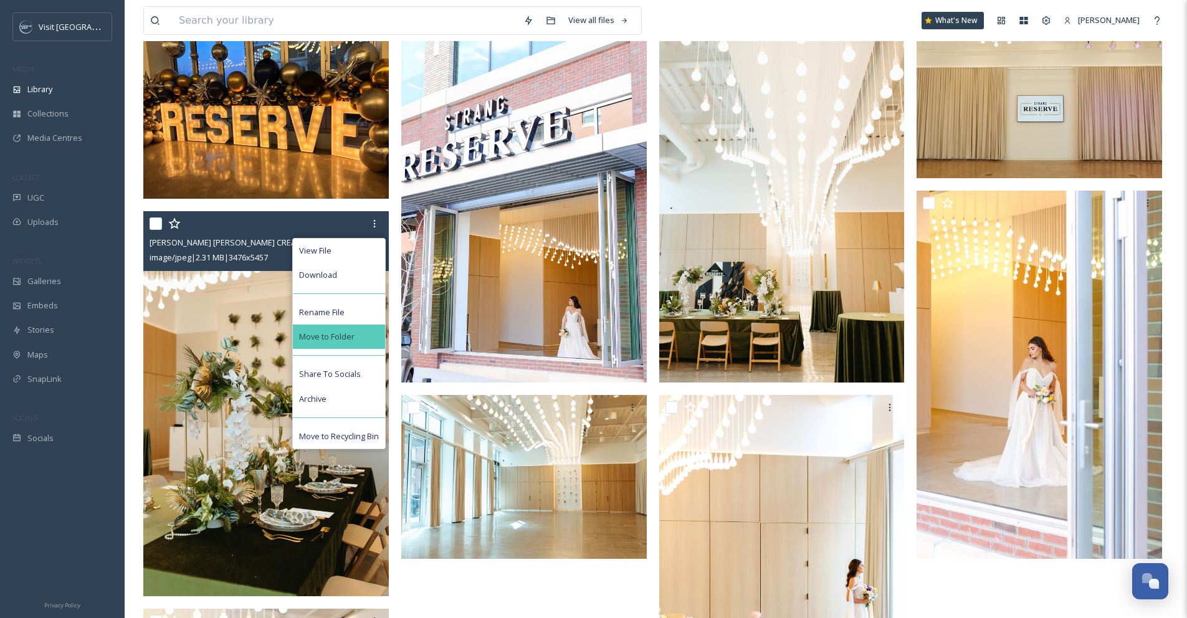
click at [361, 338] on div "Move to Folder" at bounding box center [339, 337] width 92 height 24
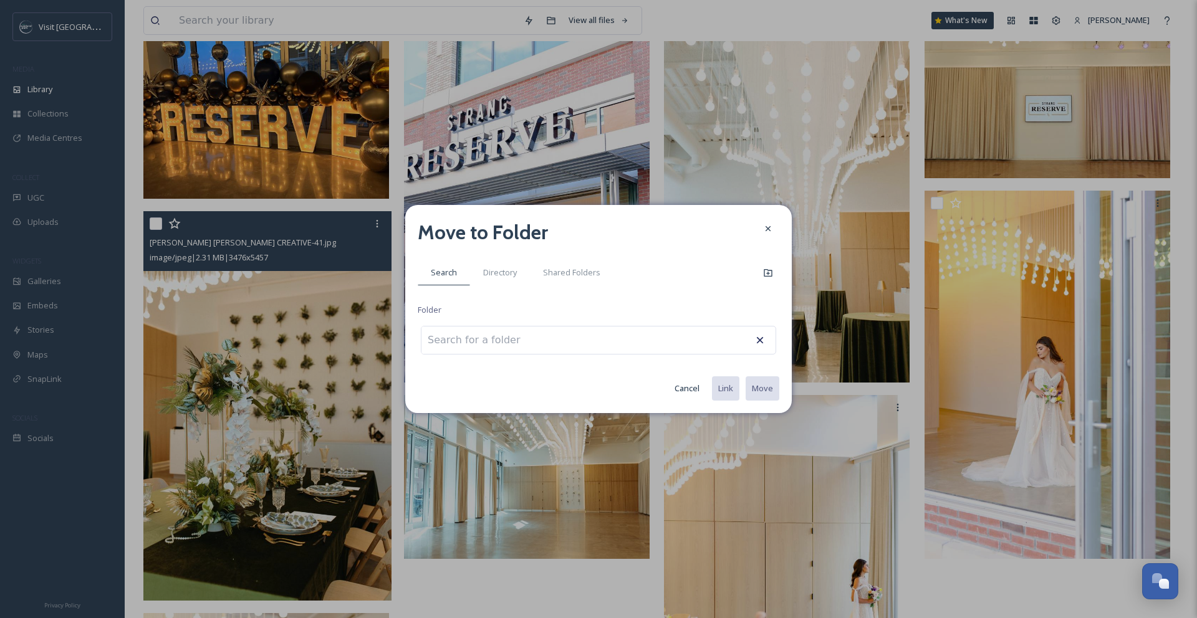
click at [689, 390] on button "Cancel" at bounding box center [686, 388] width 37 height 24
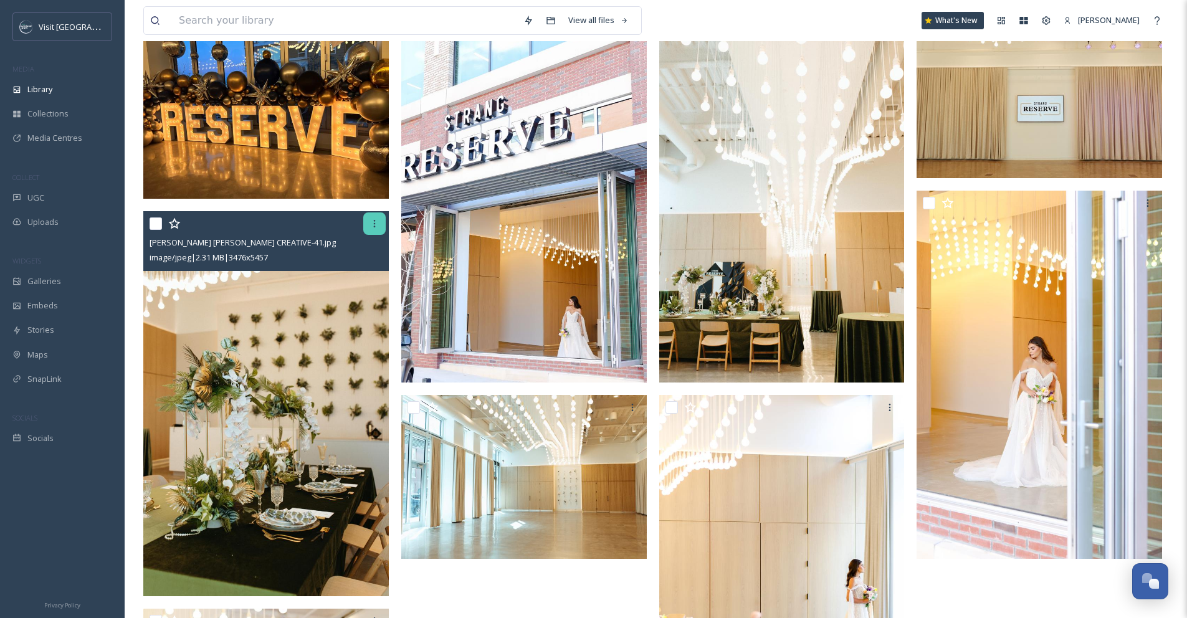
click at [376, 223] on icon at bounding box center [375, 224] width 10 height 10
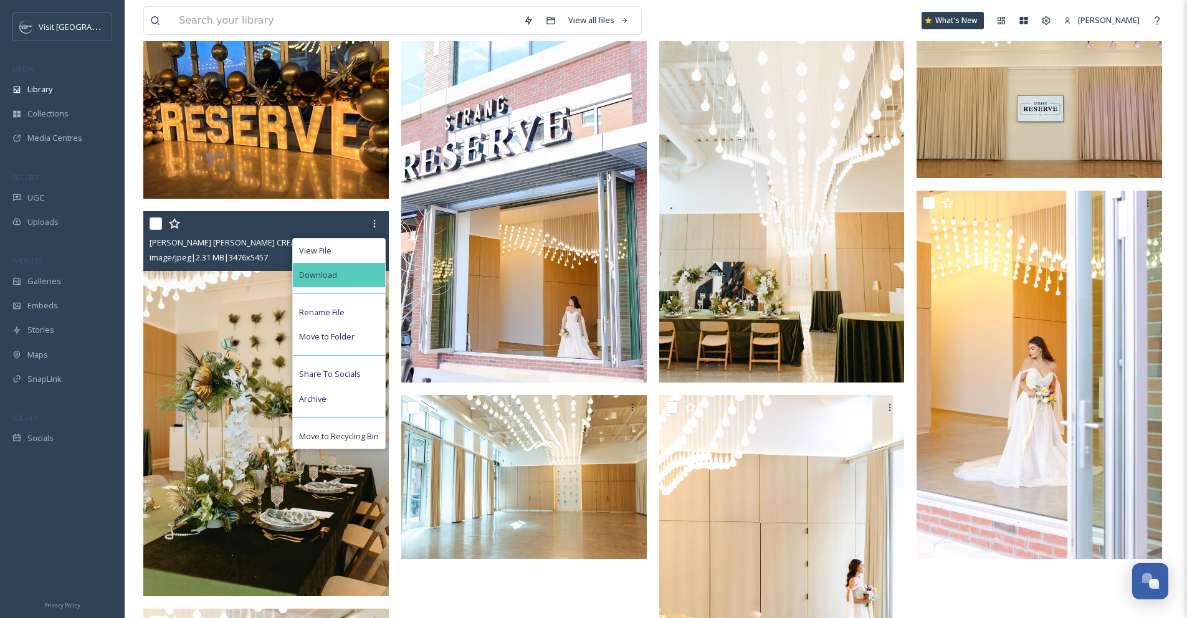
click at [348, 270] on div "Download" at bounding box center [339, 275] width 92 height 24
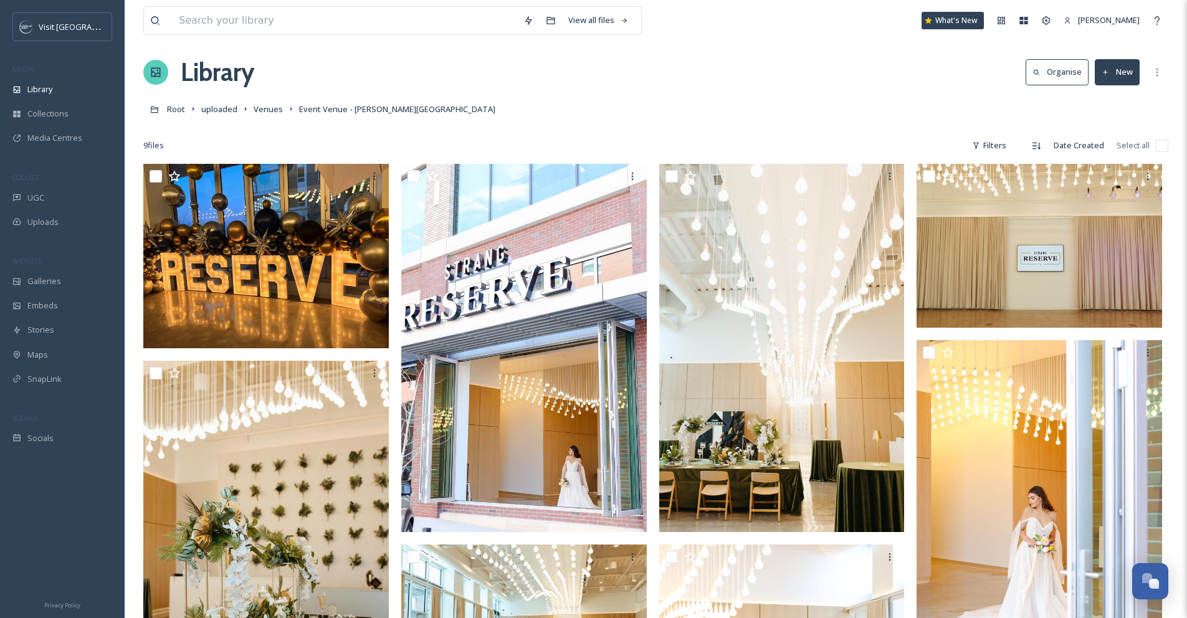
scroll to position [0, 0]
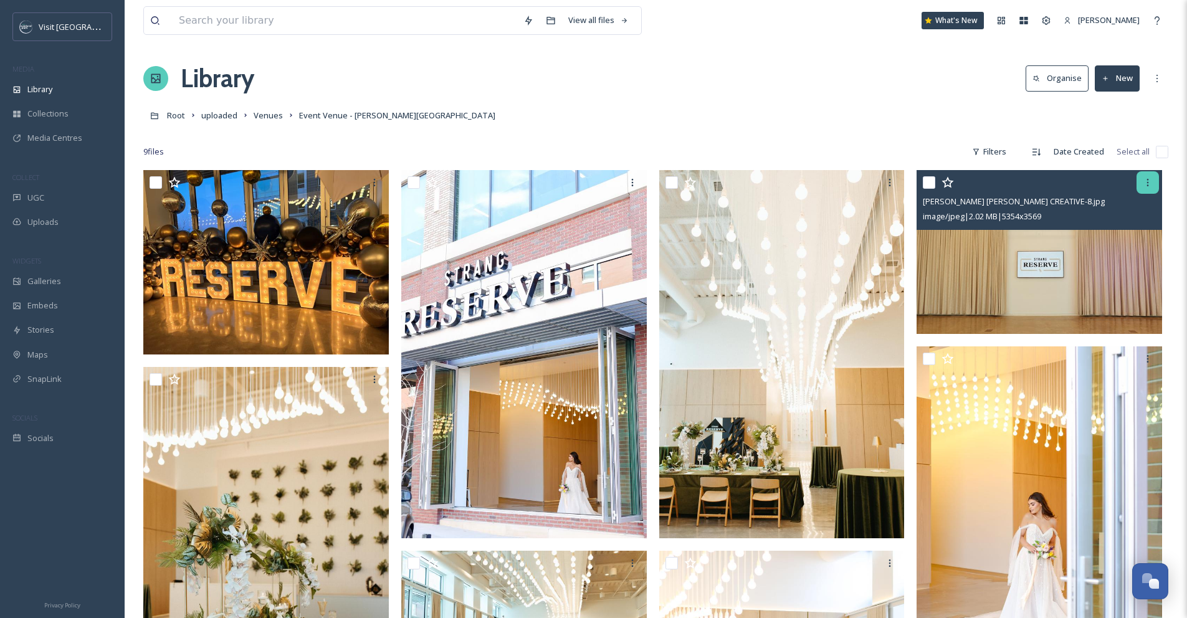
click at [1149, 175] on div at bounding box center [1148, 182] width 22 height 22
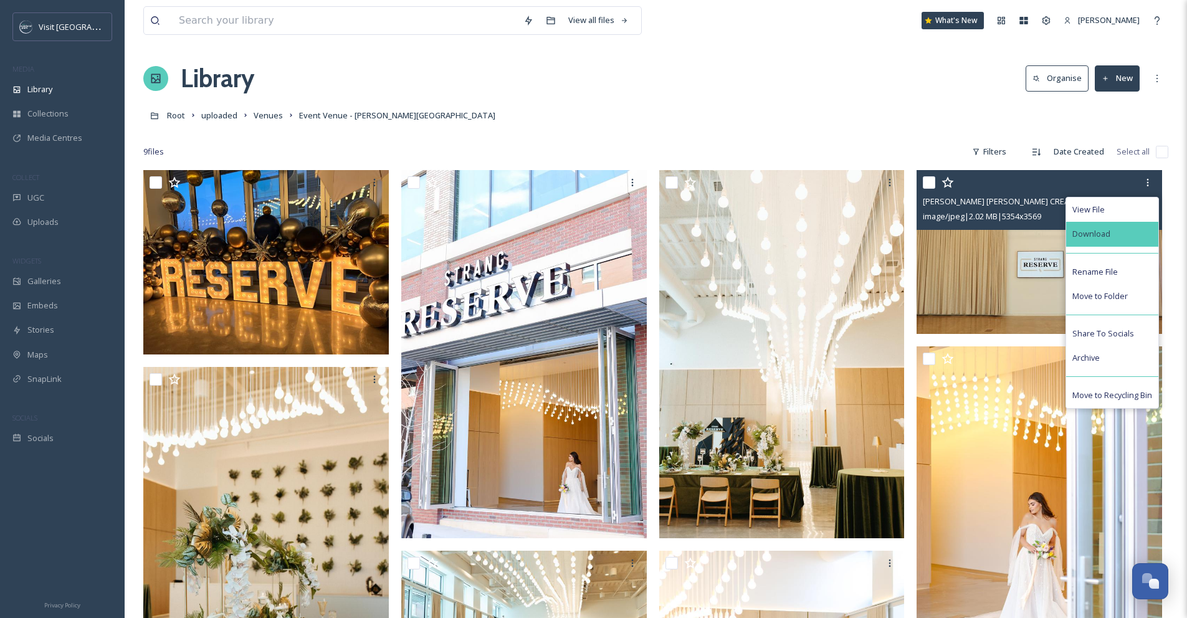
click at [1147, 237] on div "Download" at bounding box center [1112, 234] width 92 height 24
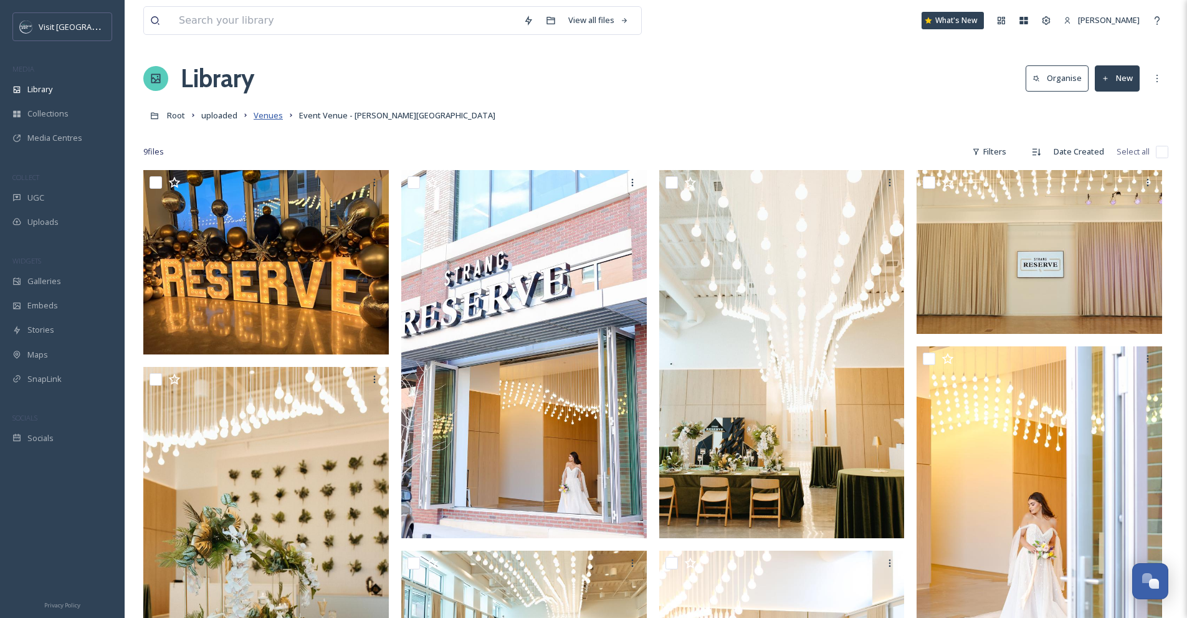
click at [270, 112] on span "Venues" at bounding box center [268, 115] width 29 height 11
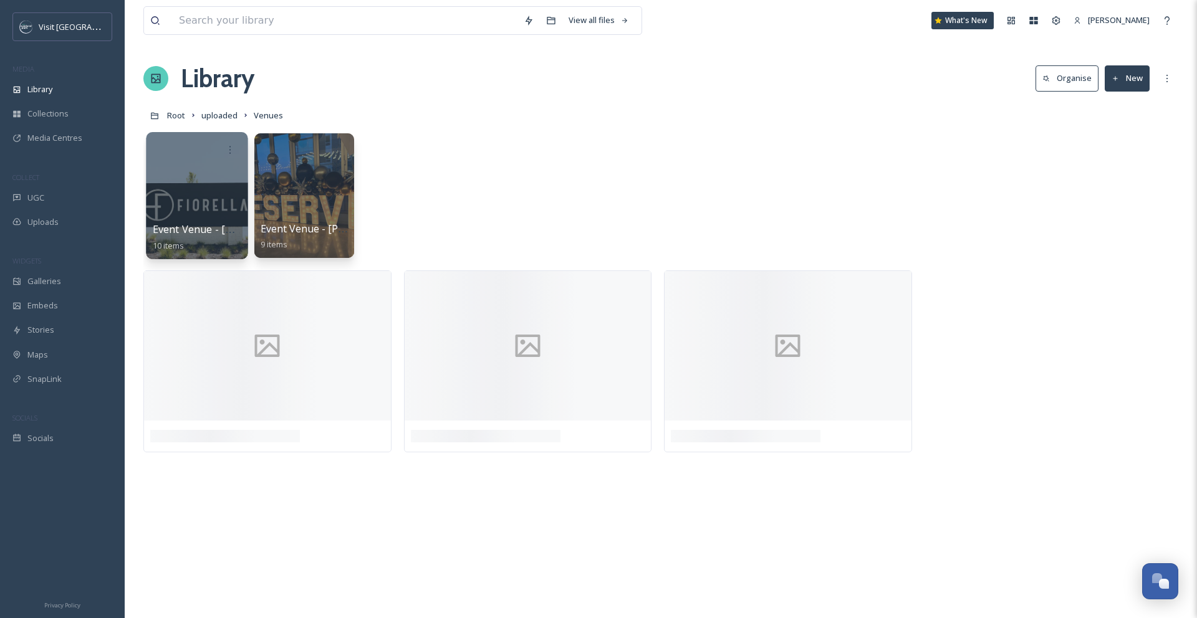
click at [211, 178] on div at bounding box center [197, 195] width 102 height 127
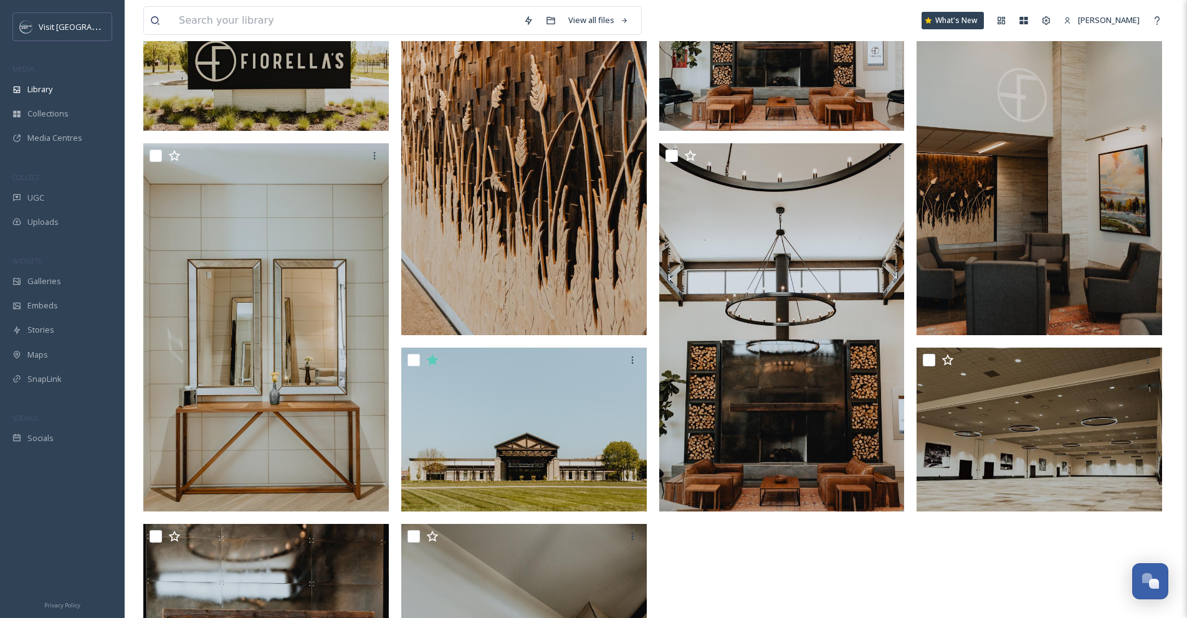
scroll to position [313, 0]
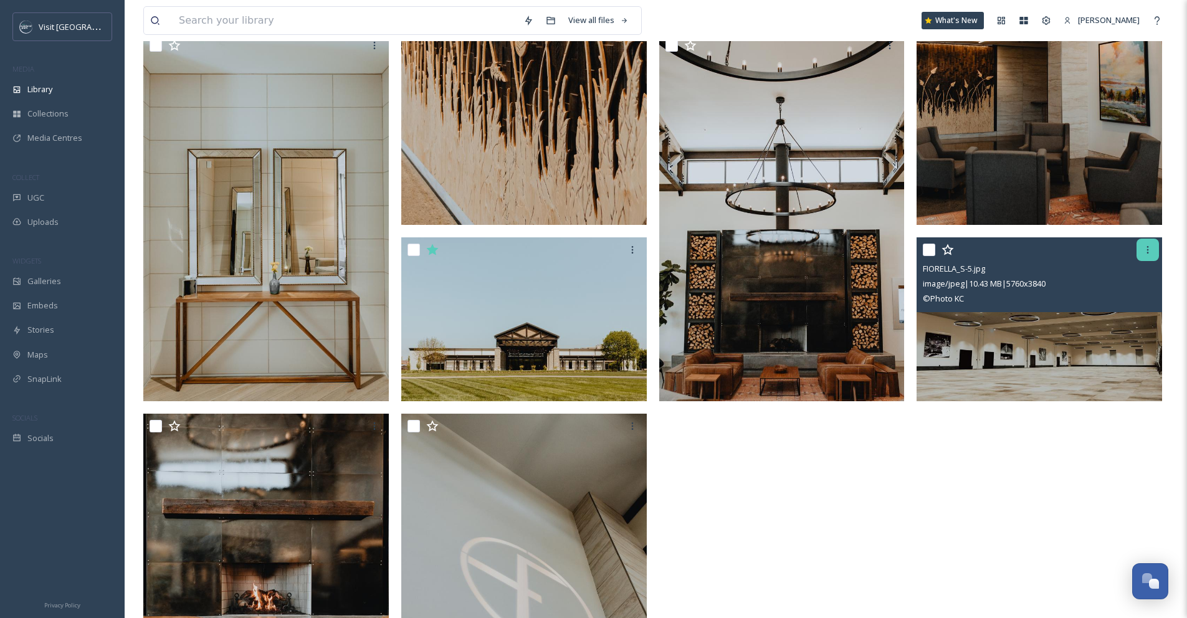
click at [1151, 254] on icon at bounding box center [1148, 250] width 10 height 10
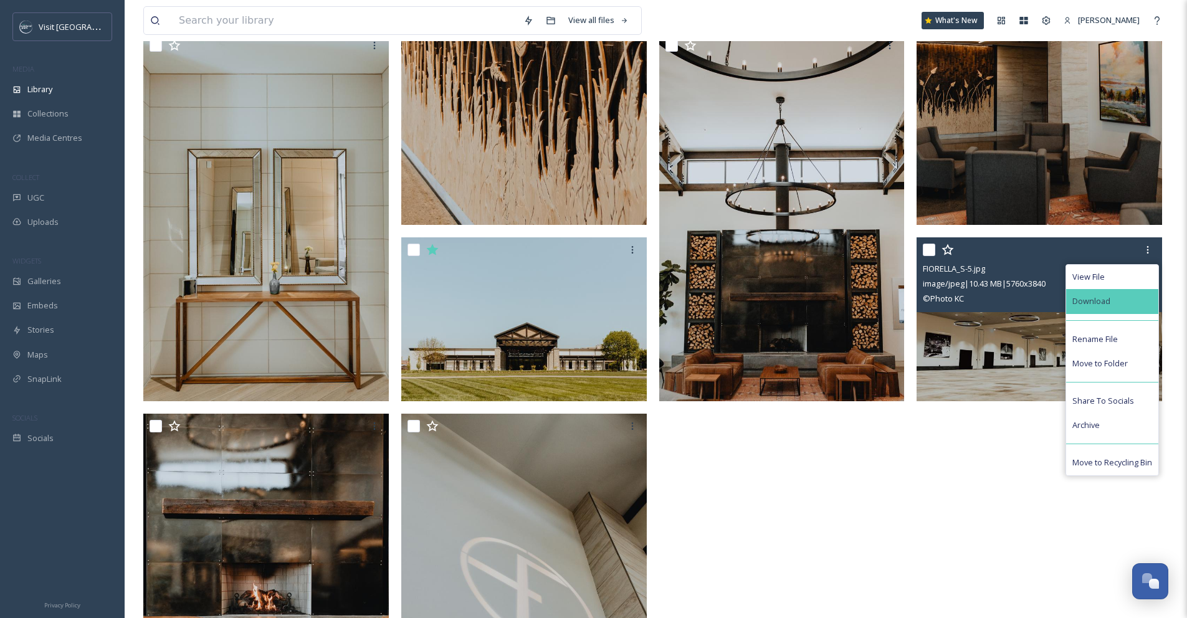
click at [1119, 289] on div "Download" at bounding box center [1112, 301] width 92 height 24
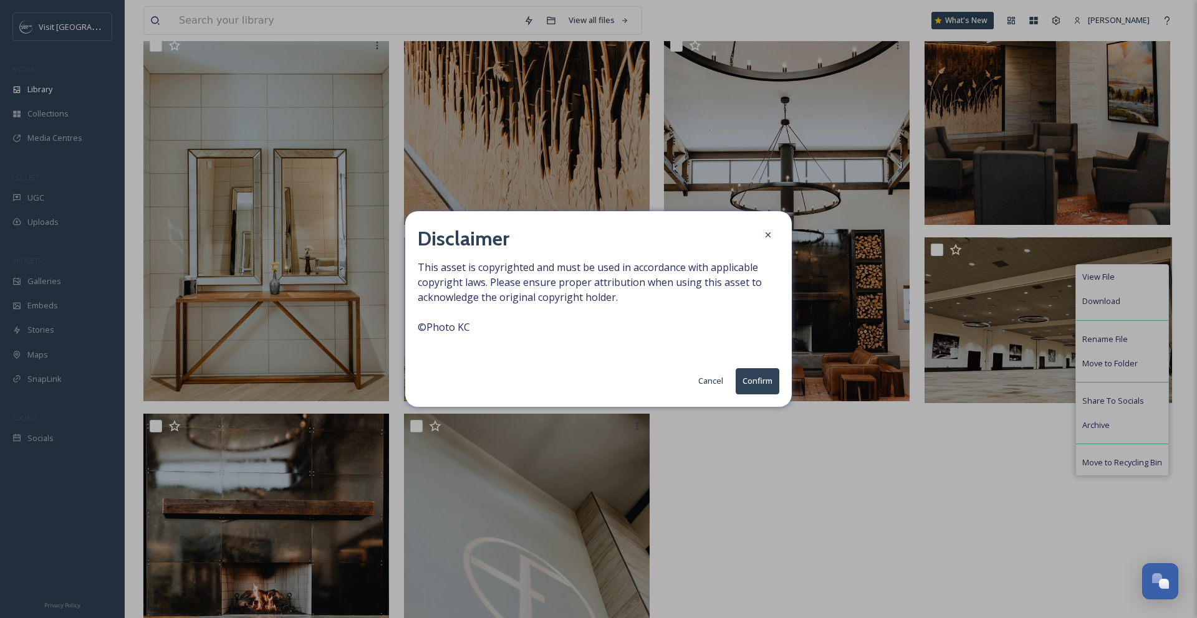
click at [768, 391] on button "Confirm" at bounding box center [757, 381] width 44 height 26
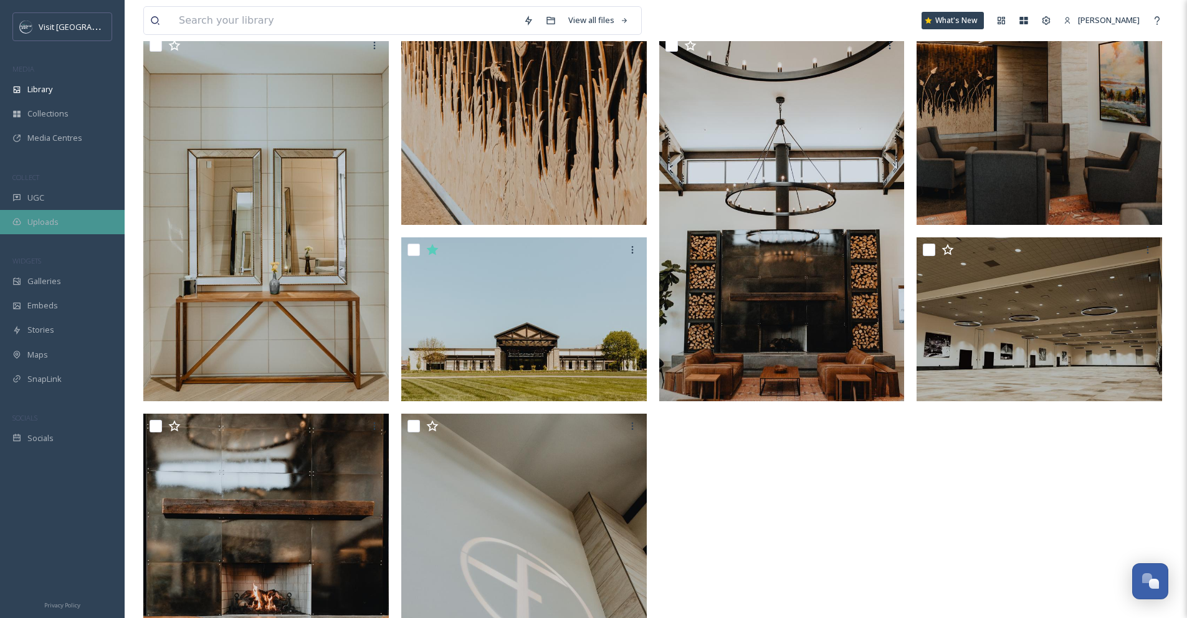
scroll to position [316, 0]
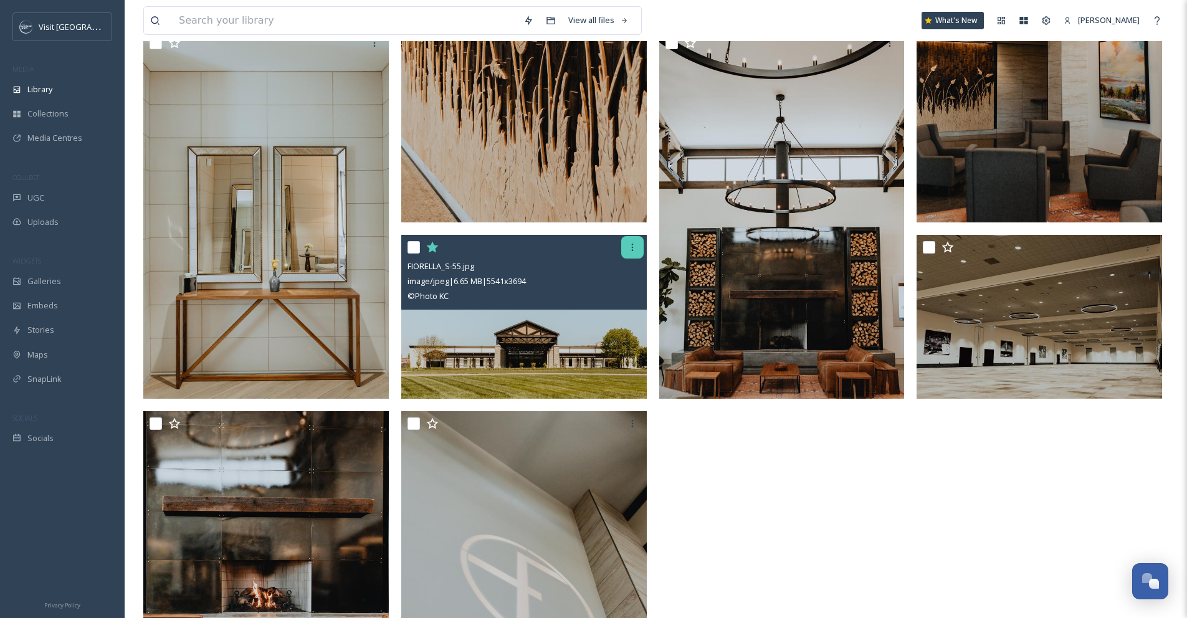
click at [634, 247] on icon at bounding box center [633, 247] width 10 height 10
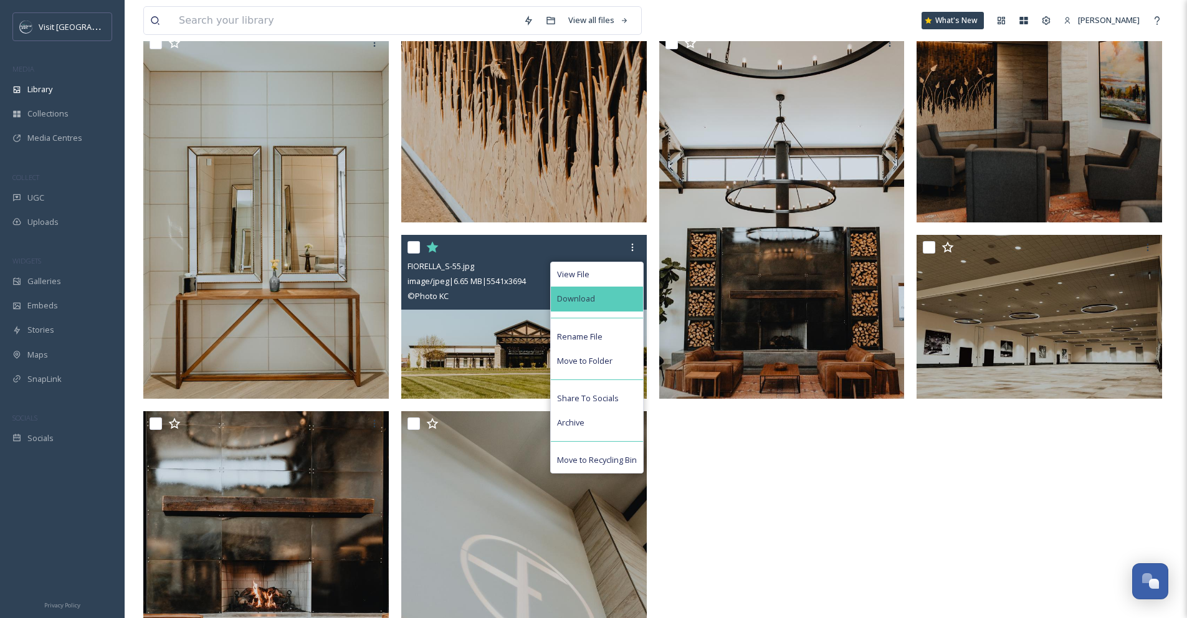
click at [621, 303] on div "Download" at bounding box center [597, 299] width 92 height 24
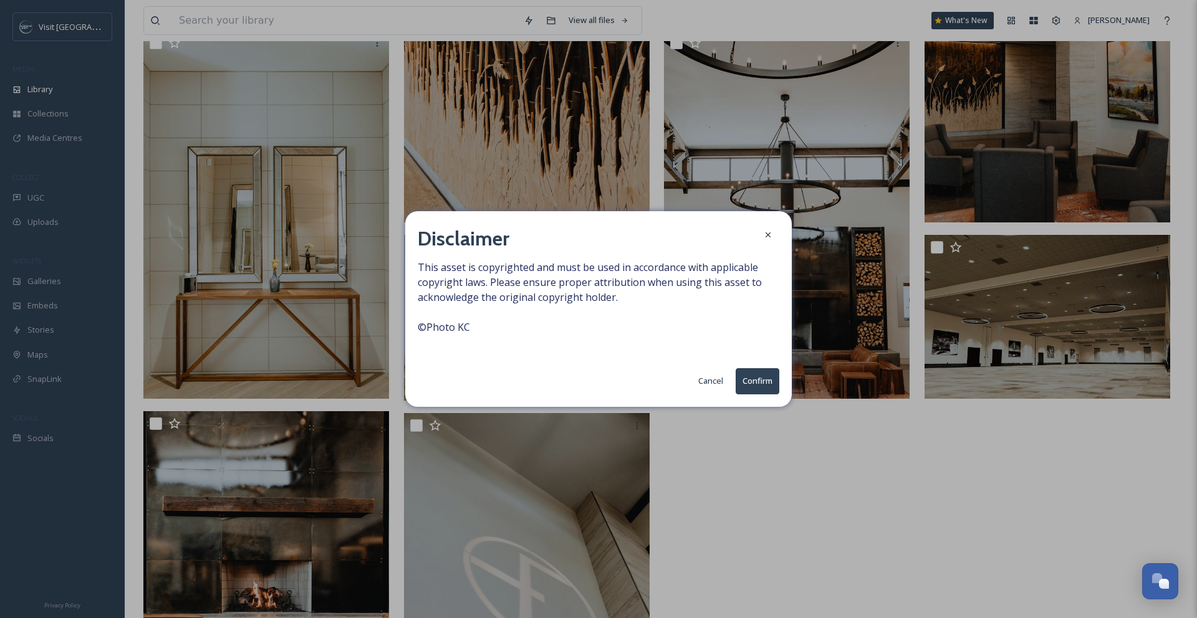
click at [750, 381] on button "Confirm" at bounding box center [757, 381] width 44 height 26
